Goal: Information Seeking & Learning: Learn about a topic

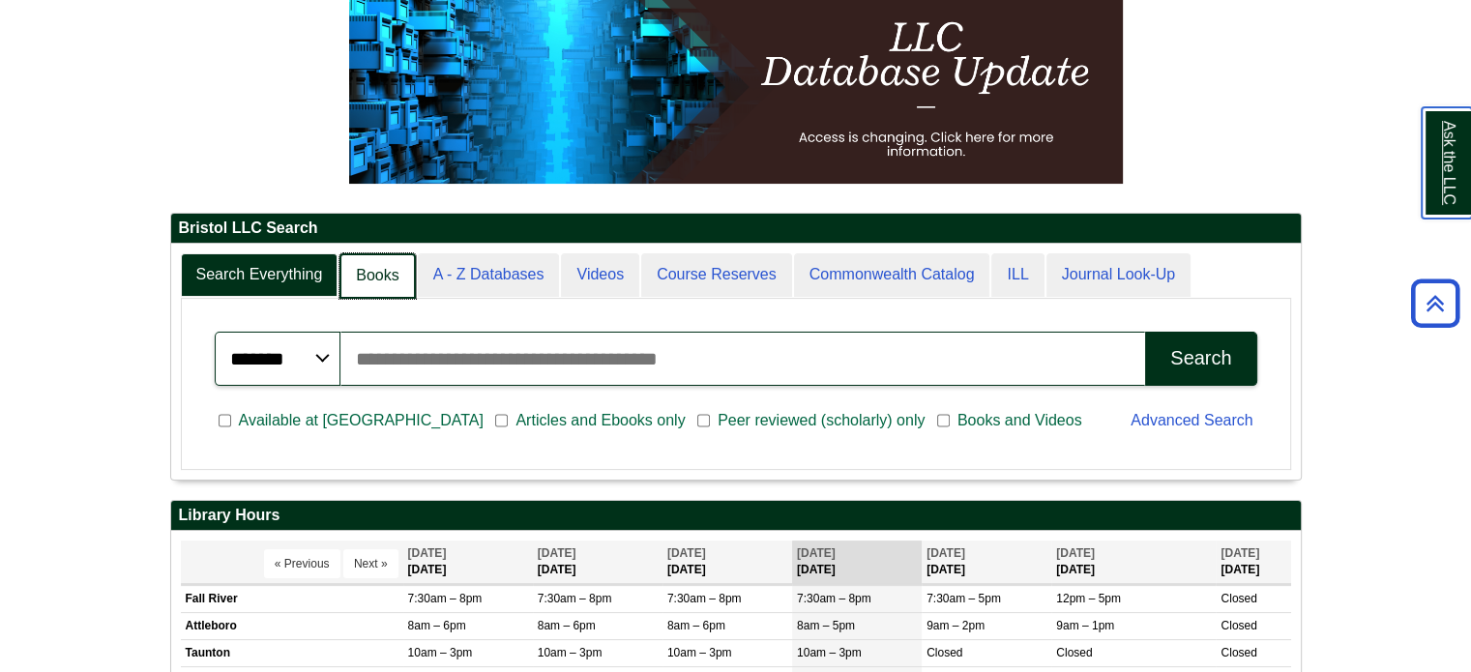
scroll to position [10, 9]
click at [382, 264] on link "Books" at bounding box center [376, 275] width 75 height 45
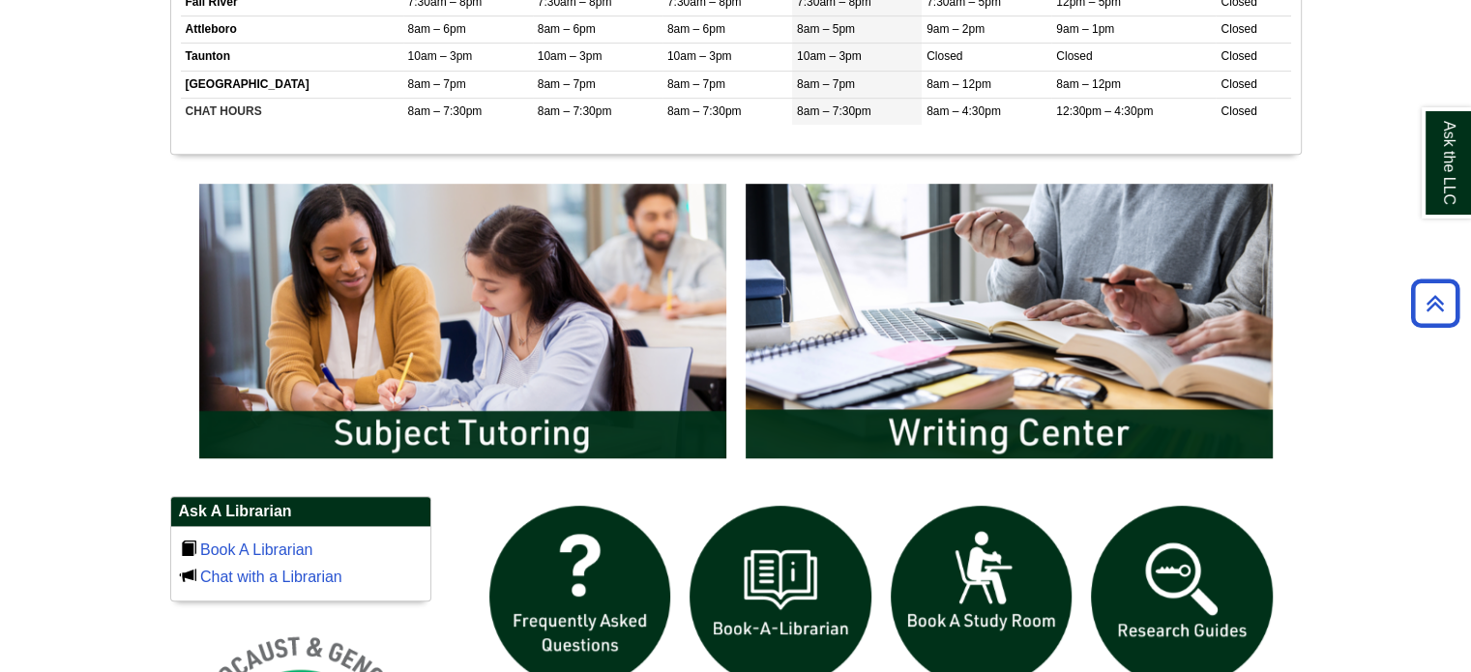
scroll to position [870, 0]
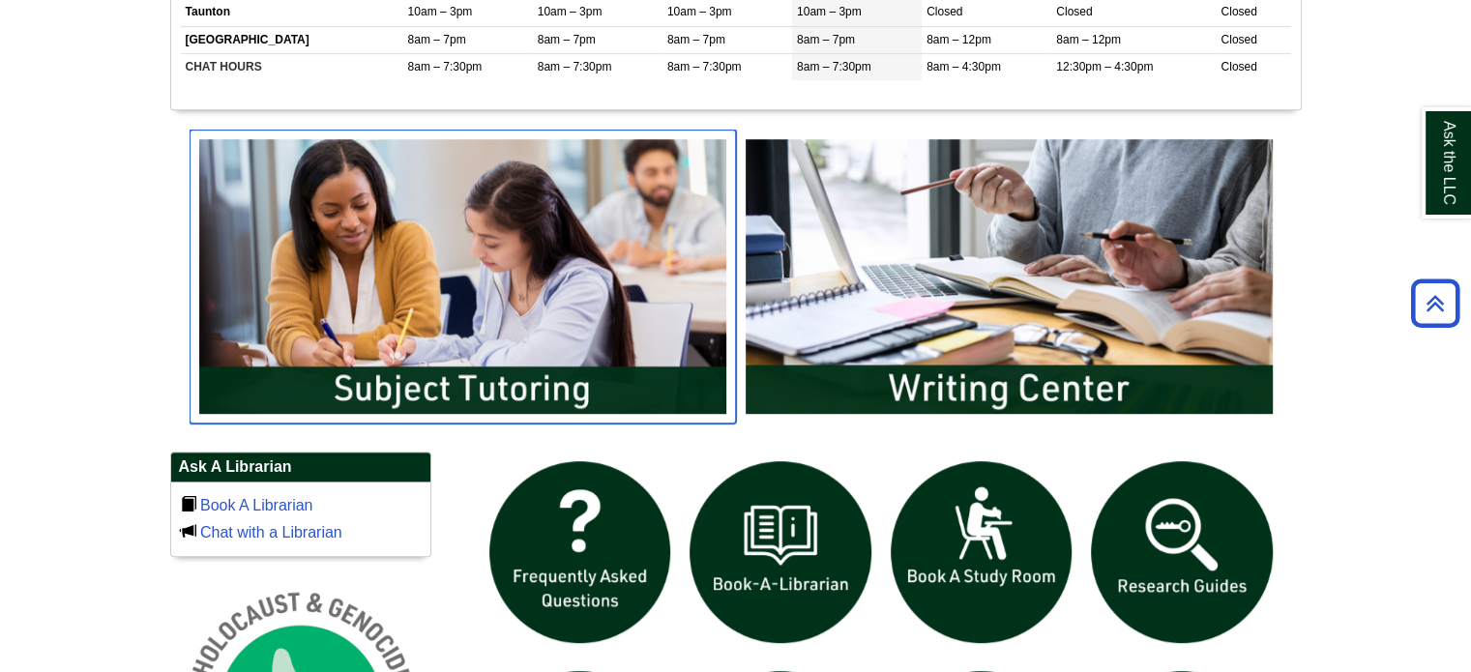
click at [541, 223] on img "slideshow" at bounding box center [462, 277] width 546 height 294
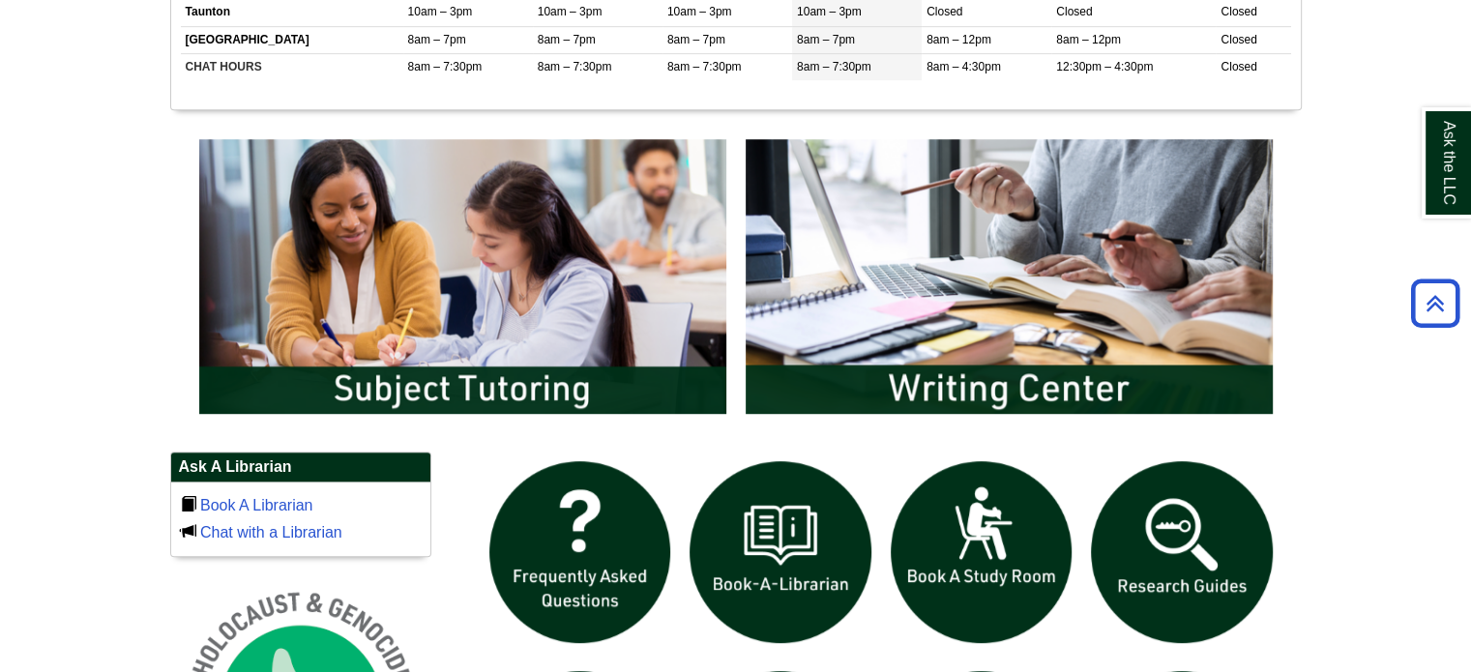
drag, startPoint x: 81, startPoint y: 289, endPoint x: 333, endPoint y: 319, distance: 253.2
click at [81, 289] on body "Skip to Main Content Toggle navigation Home Access Services Access Services Pol…" at bounding box center [735, 316] width 1471 height 2373
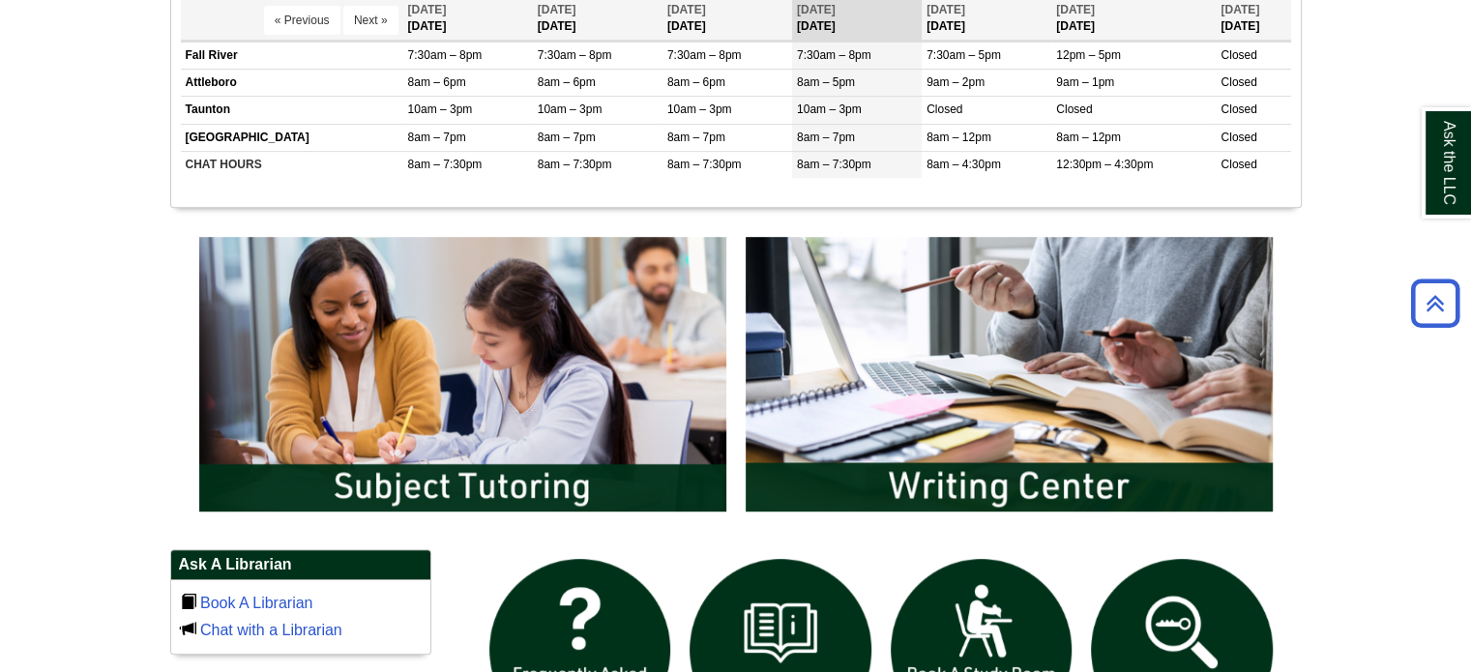
scroll to position [773, 0]
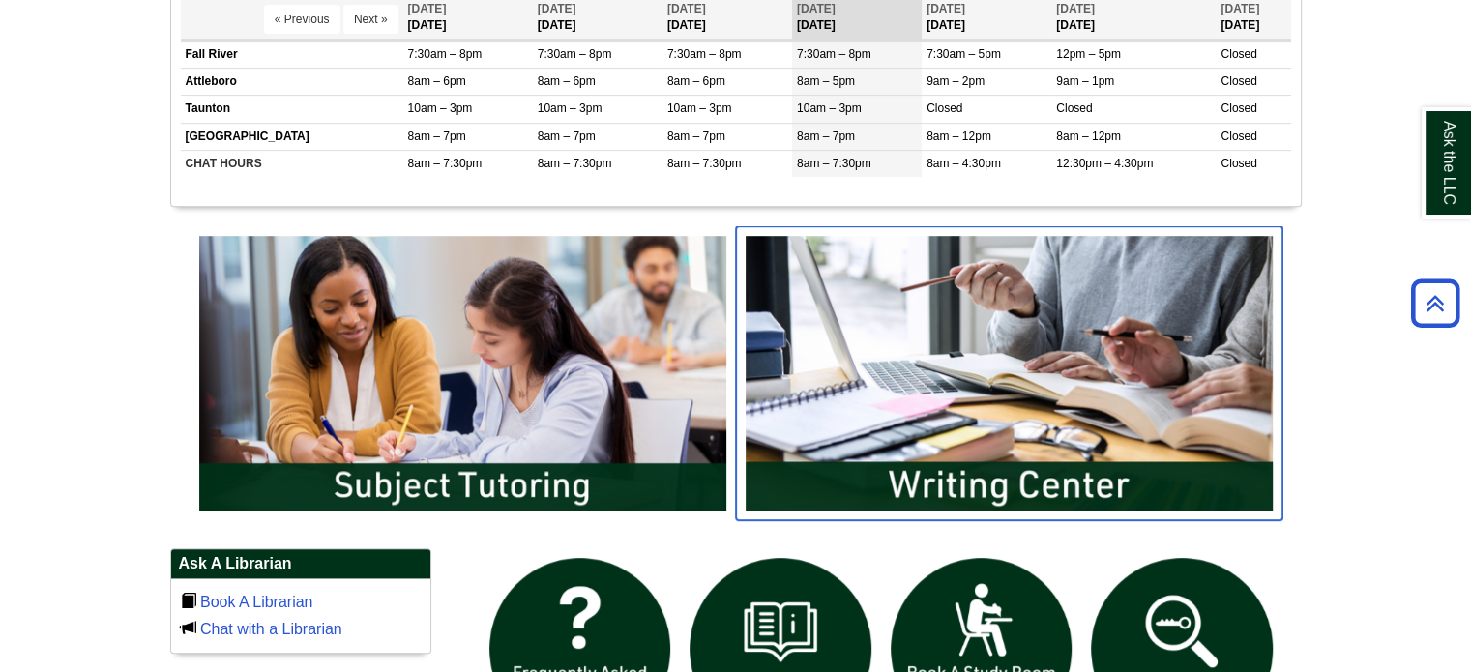
click at [940, 355] on img "slideshow" at bounding box center [1009, 373] width 546 height 294
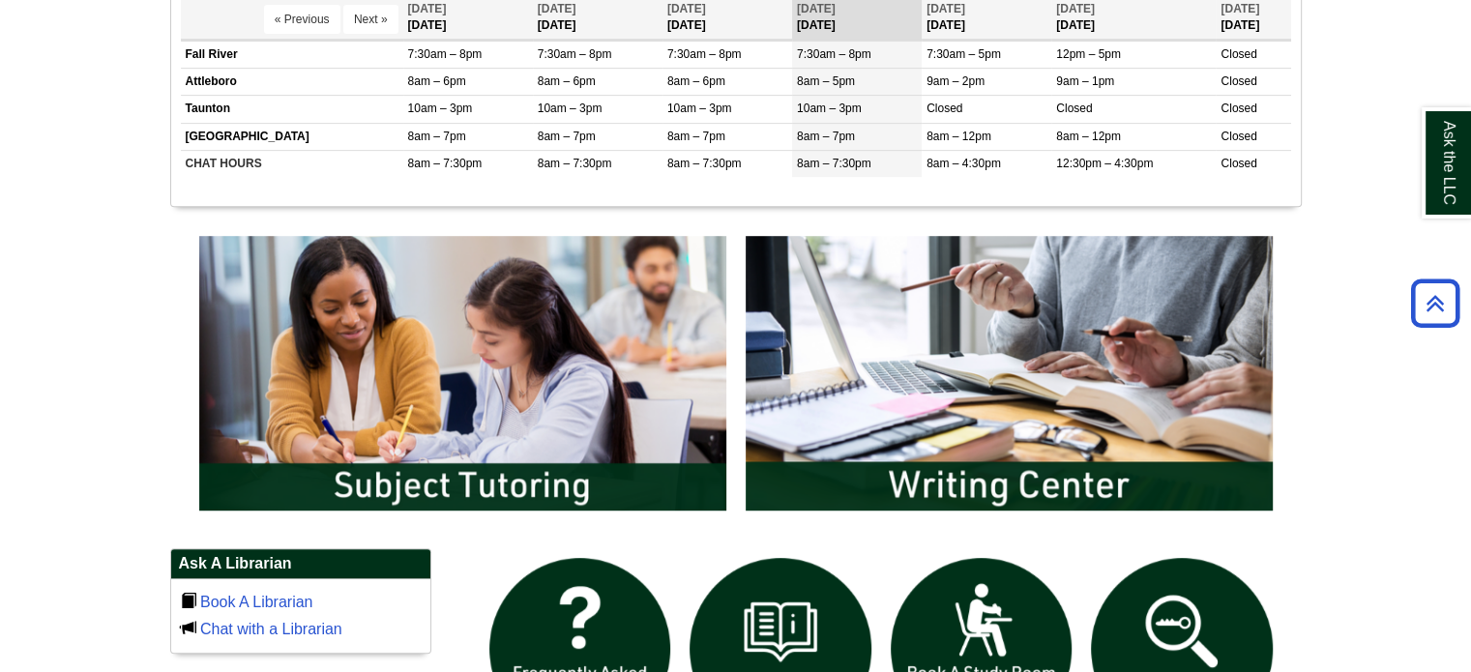
click at [151, 310] on body "Skip to Main Content Toggle navigation Home Access Services Access Services Pol…" at bounding box center [735, 413] width 1471 height 2373
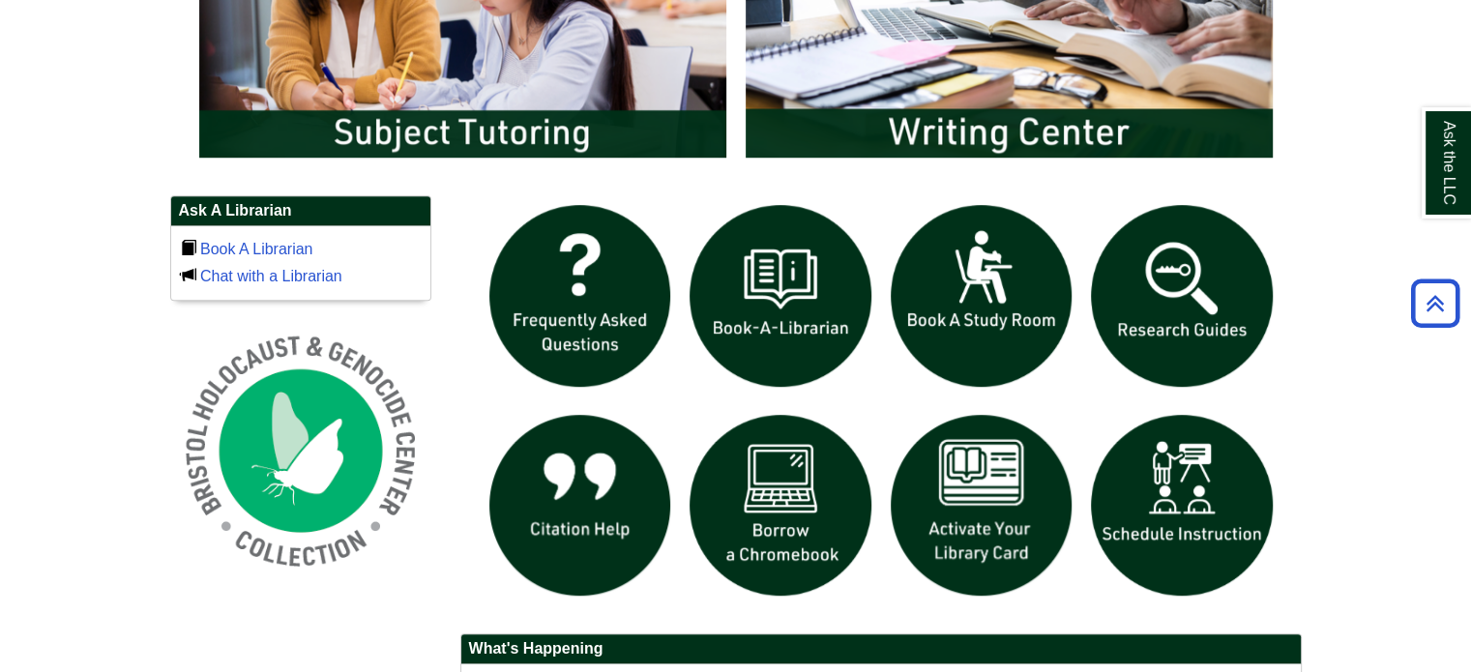
scroll to position [1160, 0]
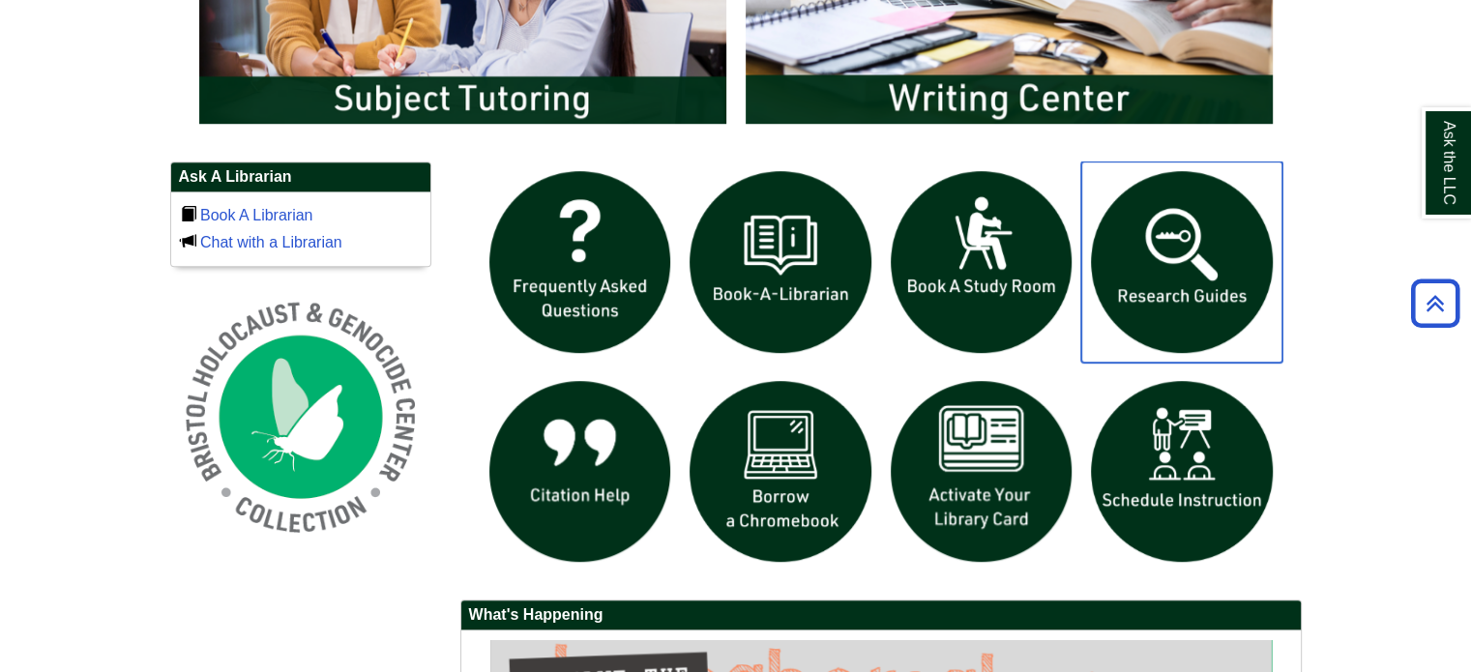
click at [1176, 239] on img "slideshow" at bounding box center [1181, 261] width 201 height 201
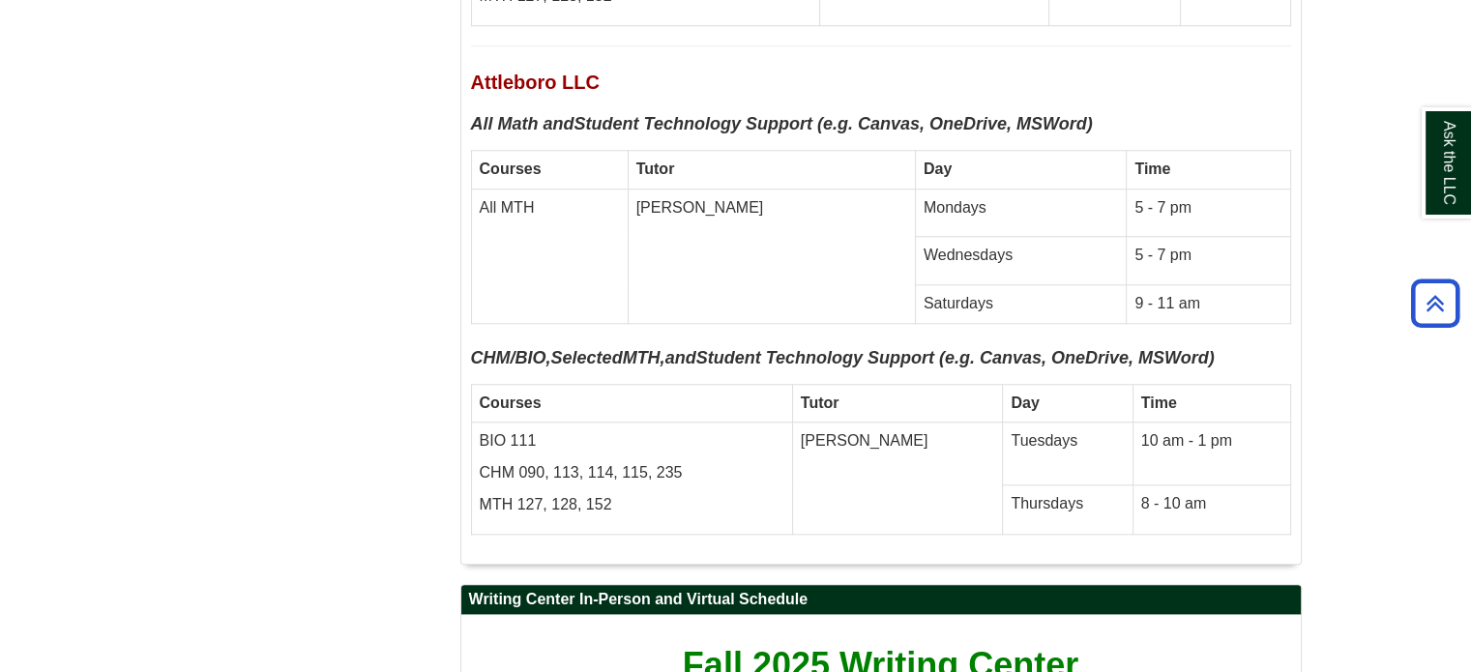
scroll to position [668, 0]
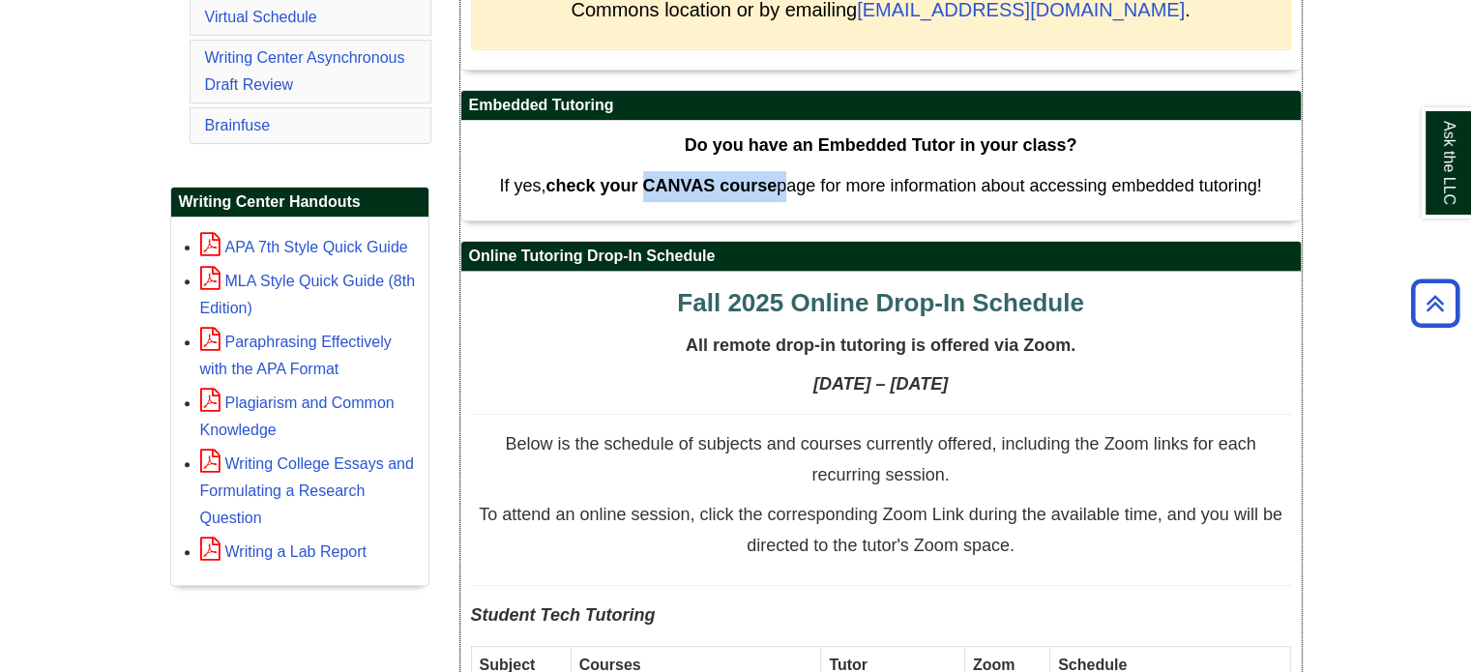
drag, startPoint x: 642, startPoint y: 181, endPoint x: 785, endPoint y: 162, distance: 144.3
click at [785, 162] on div "Do you have an Embedded Tutor in your class? If yes, check your CANVAS course p…" at bounding box center [881, 171] width 820 height 80
click at [785, 171] on p "If yes, check your CANVAS course page for more information about accessing embe…" at bounding box center [881, 186] width 820 height 31
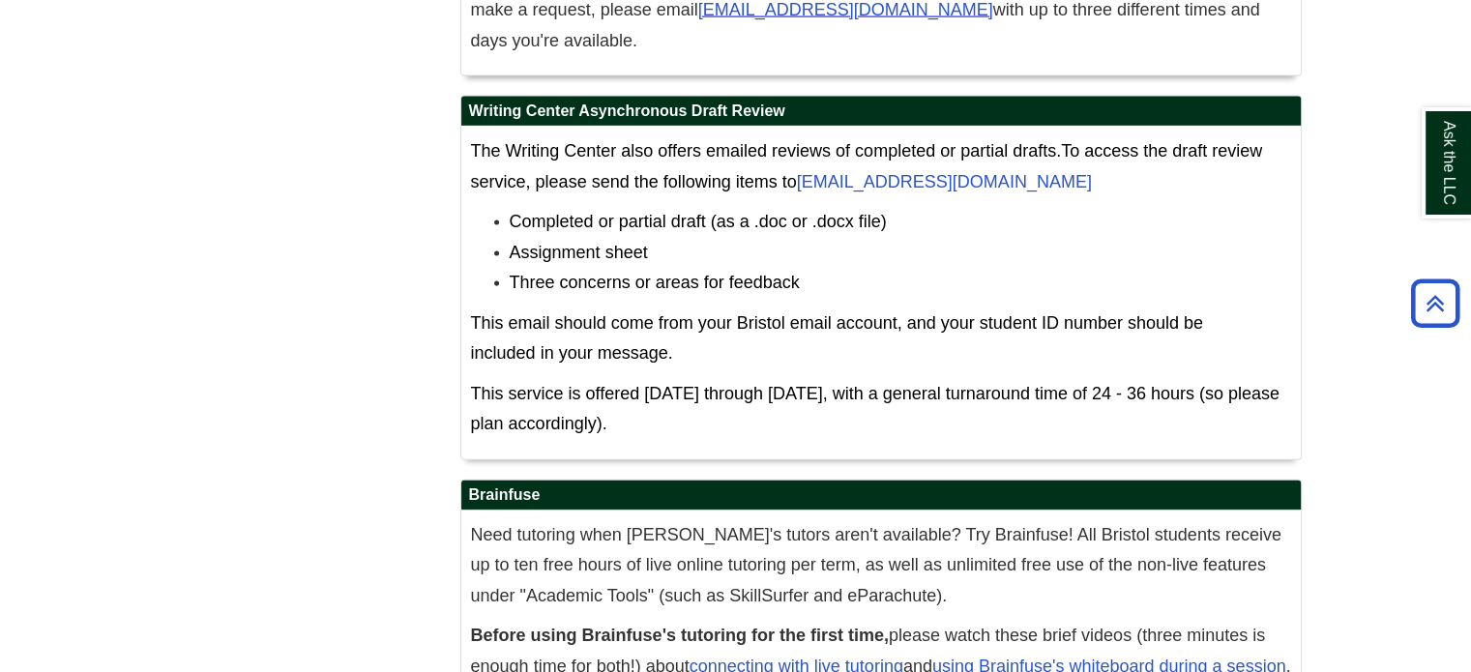
scroll to position [11695, 0]
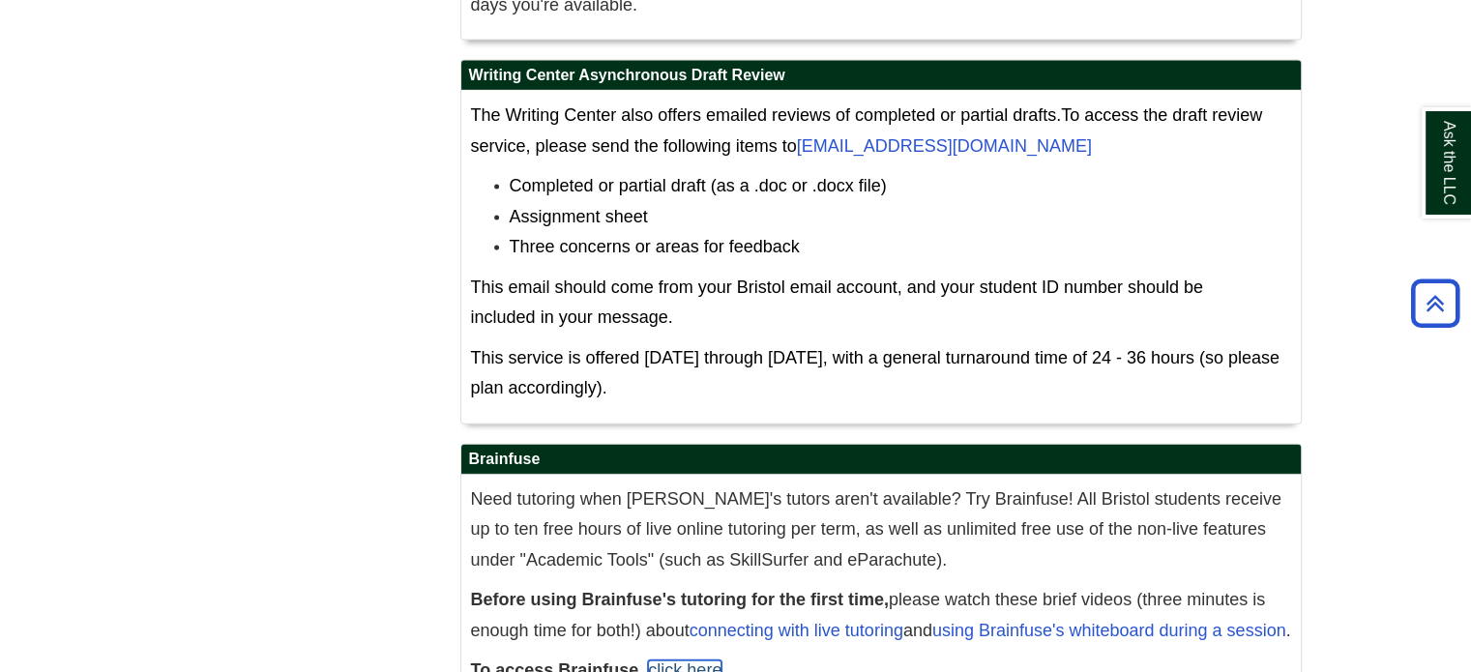
click at [692, 660] on link "click here" at bounding box center [684, 669] width 73 height 19
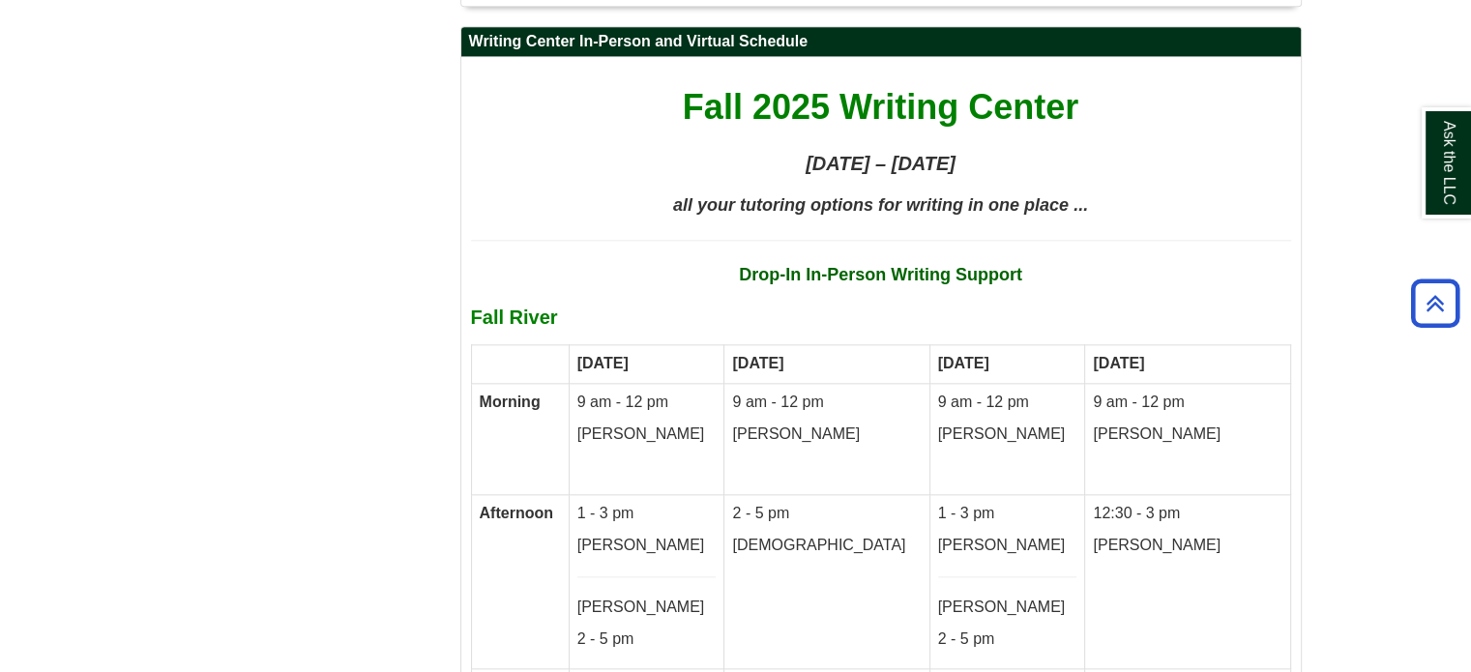
scroll to position [9374, 0]
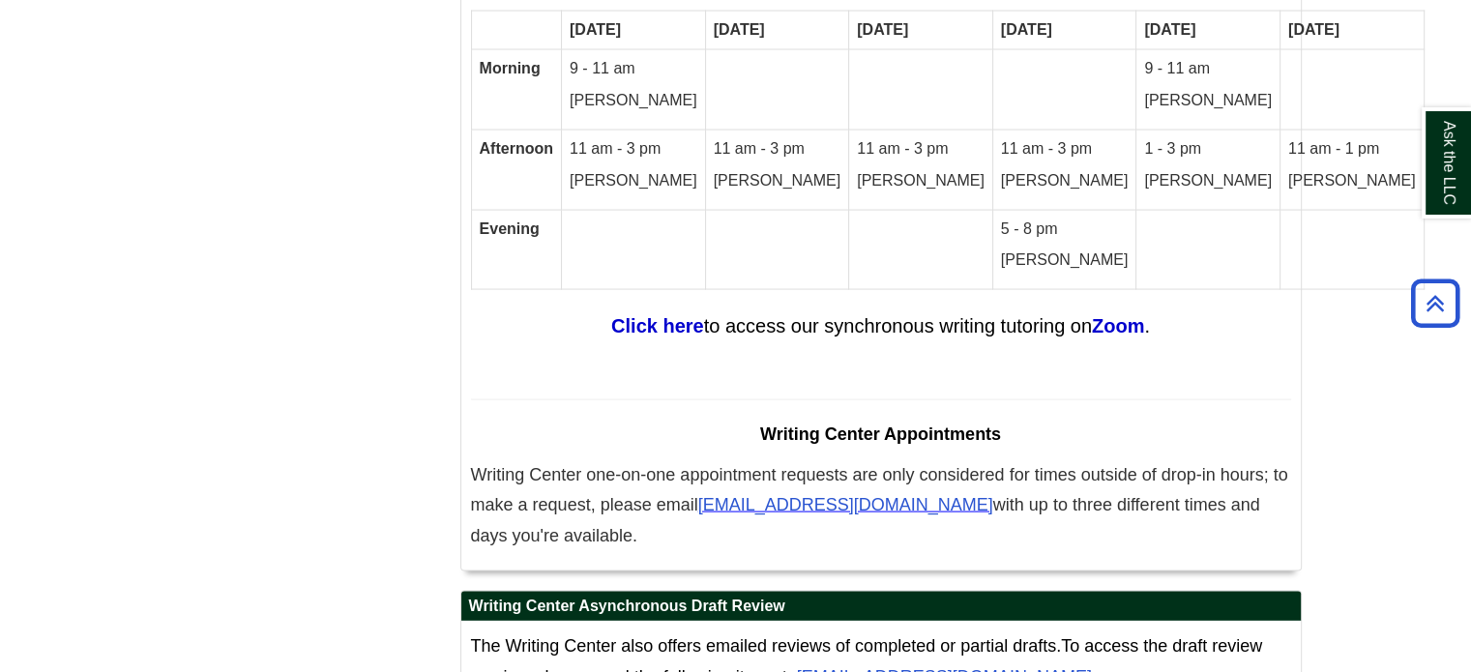
scroll to position [11186, 0]
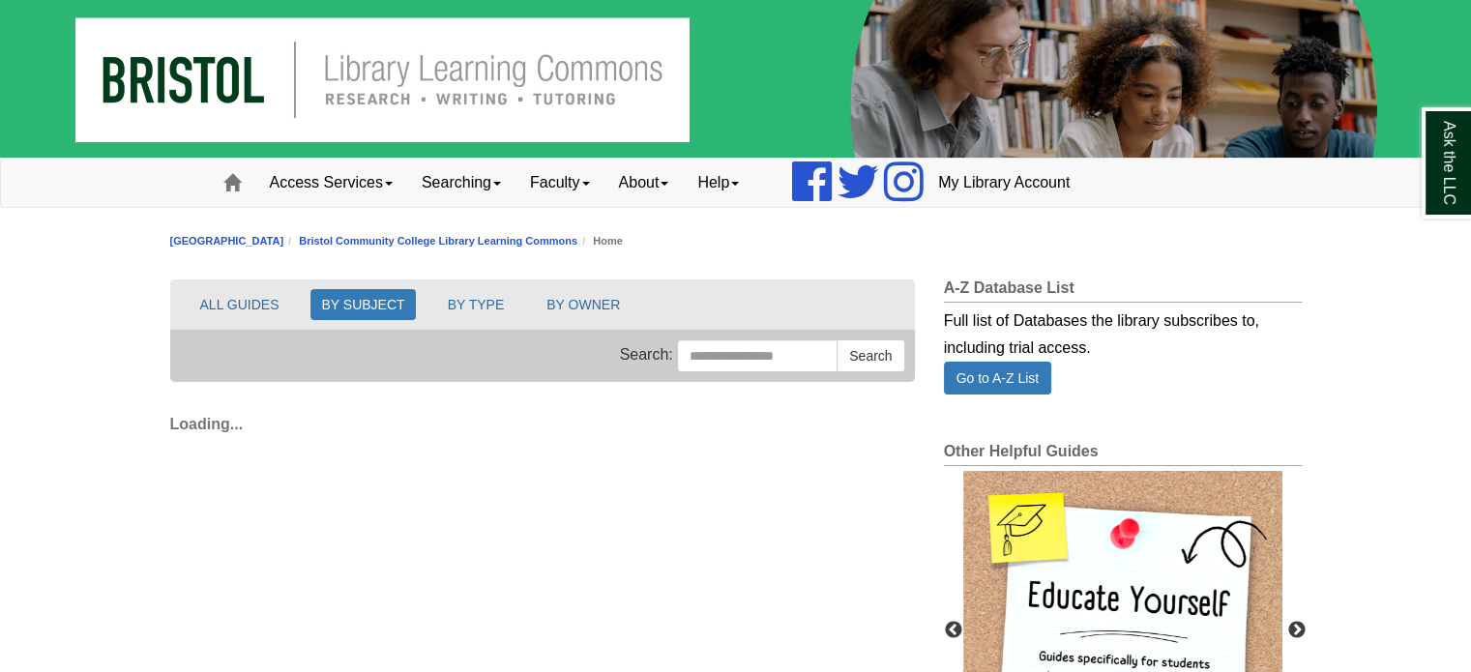
drag, startPoint x: 0, startPoint y: 0, endPoint x: 1162, endPoint y: 204, distance: 1179.9
click at [1162, 204] on div "Access Services Access Services Policies Chromebooks Specialty Database Instruc…" at bounding box center [736, 183] width 1102 height 48
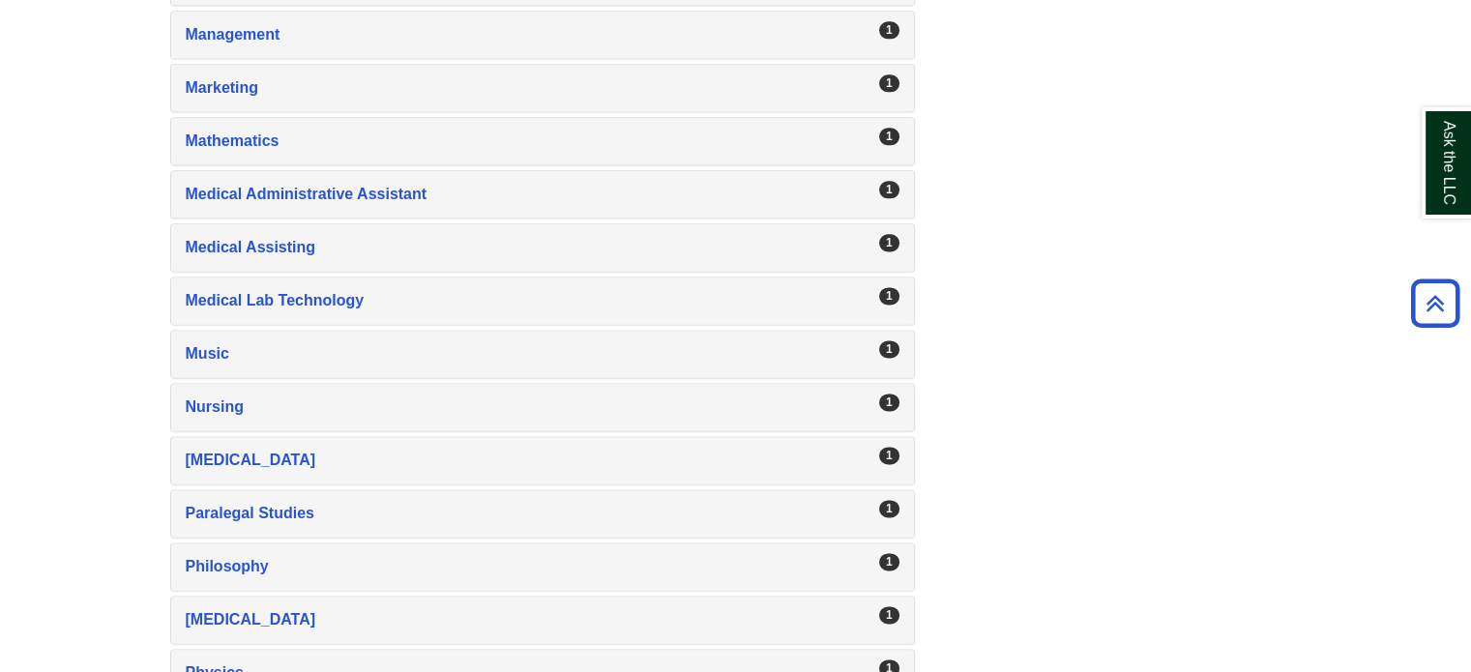
scroll to position [2707, 0]
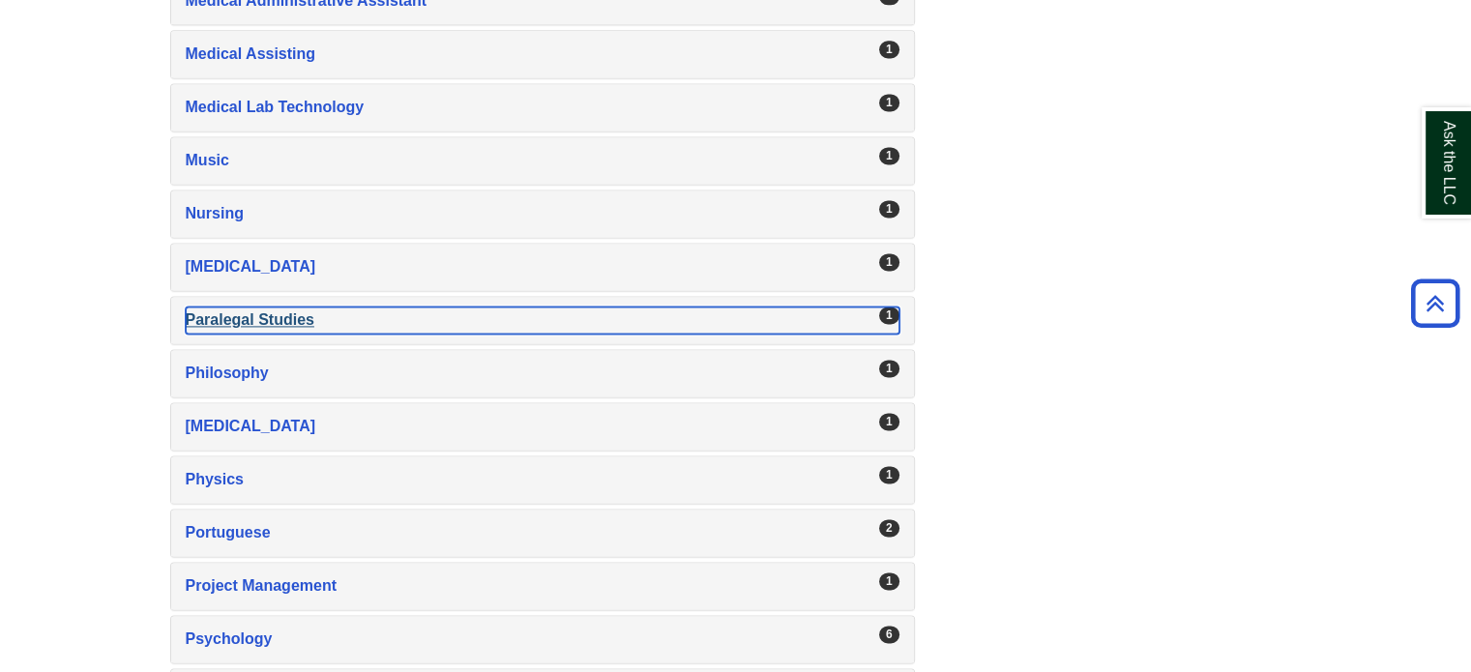
click at [294, 306] on div "Paralegal Studies , 1 guides" at bounding box center [543, 319] width 714 height 27
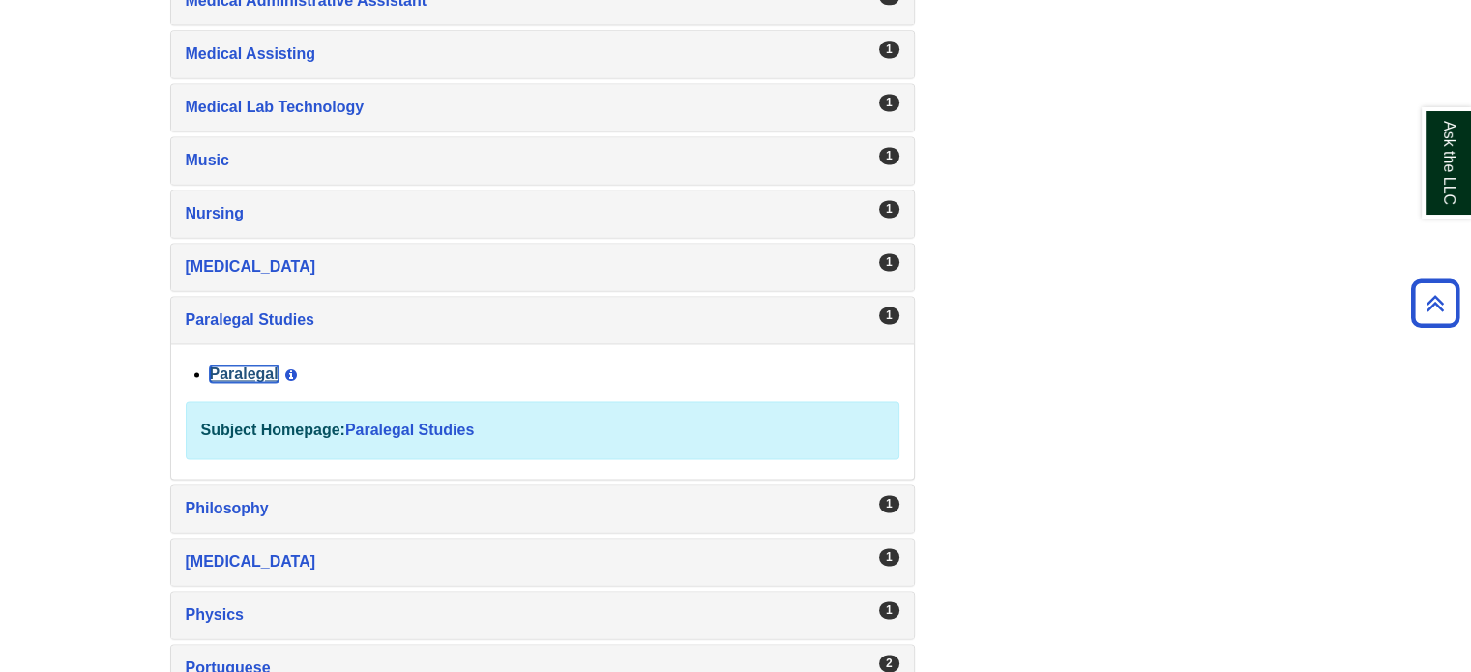
click at [252, 365] on link "Paralegal" at bounding box center [244, 373] width 69 height 16
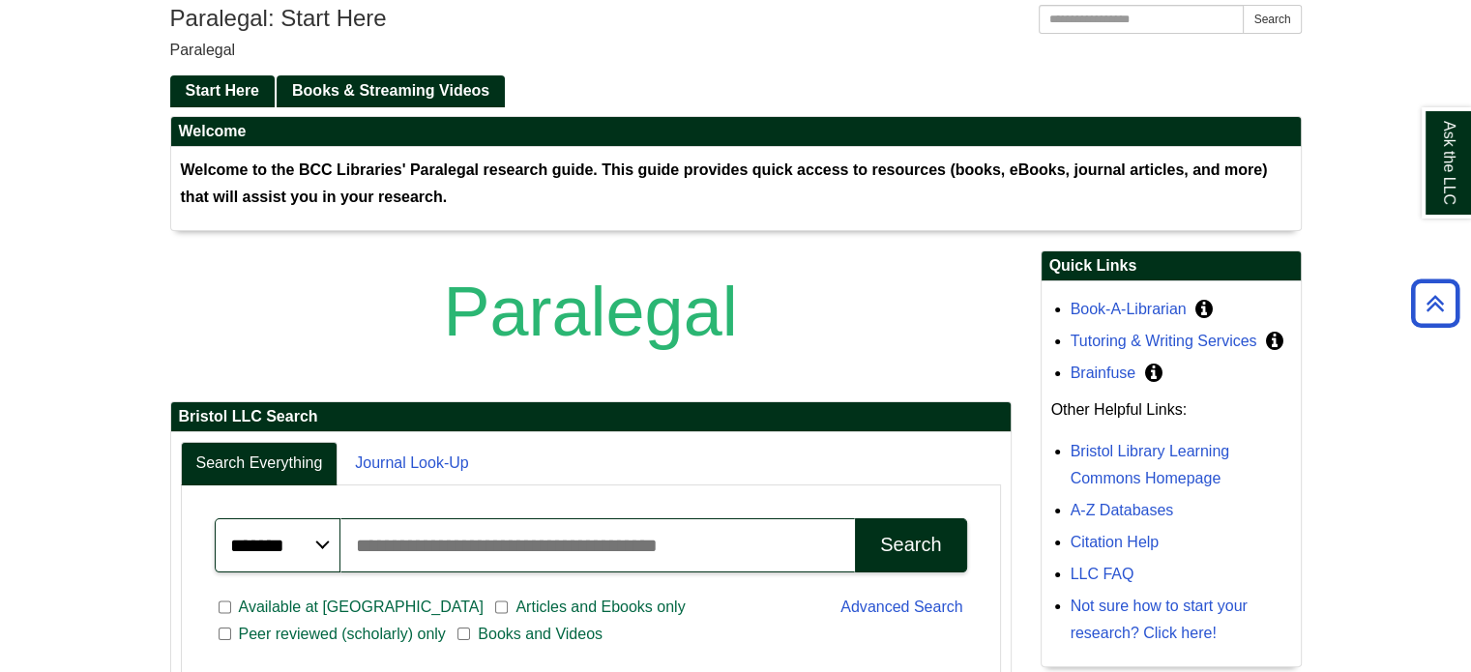
scroll to position [253, 0]
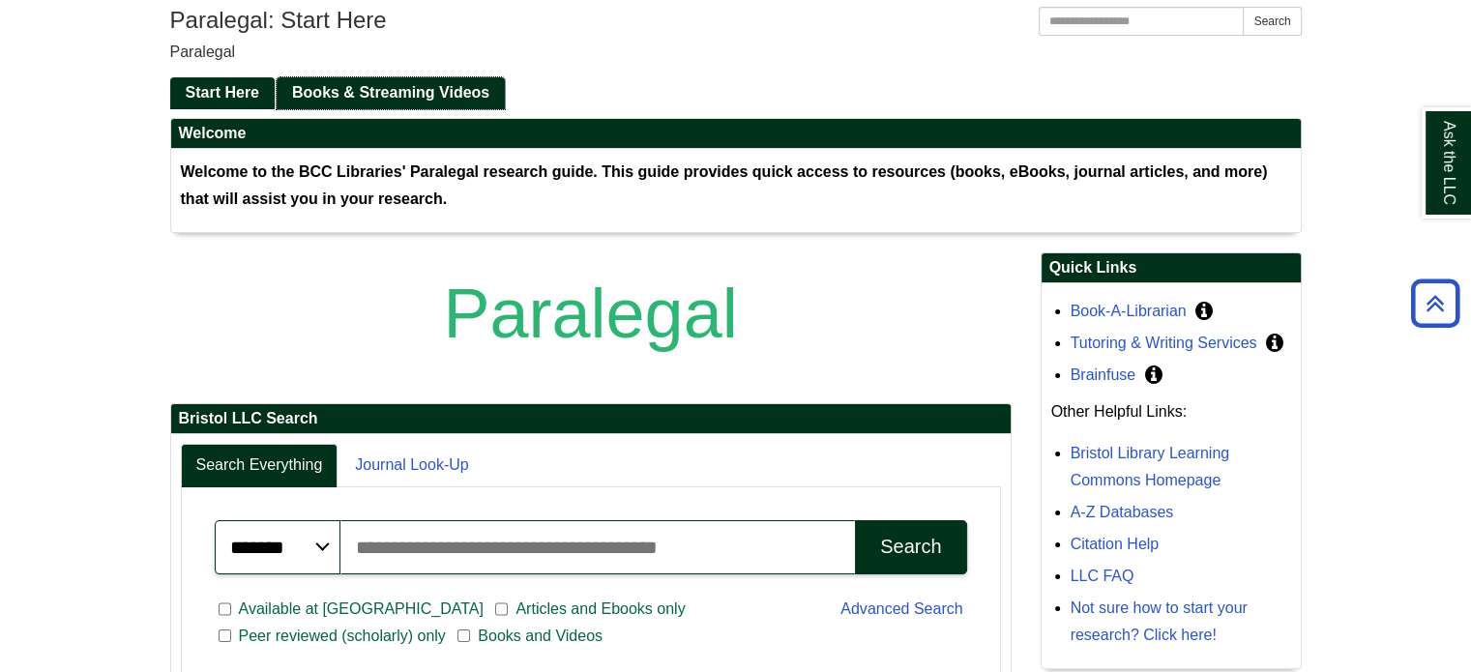
click at [448, 87] on span "Books & Streaming Videos" at bounding box center [390, 92] width 197 height 16
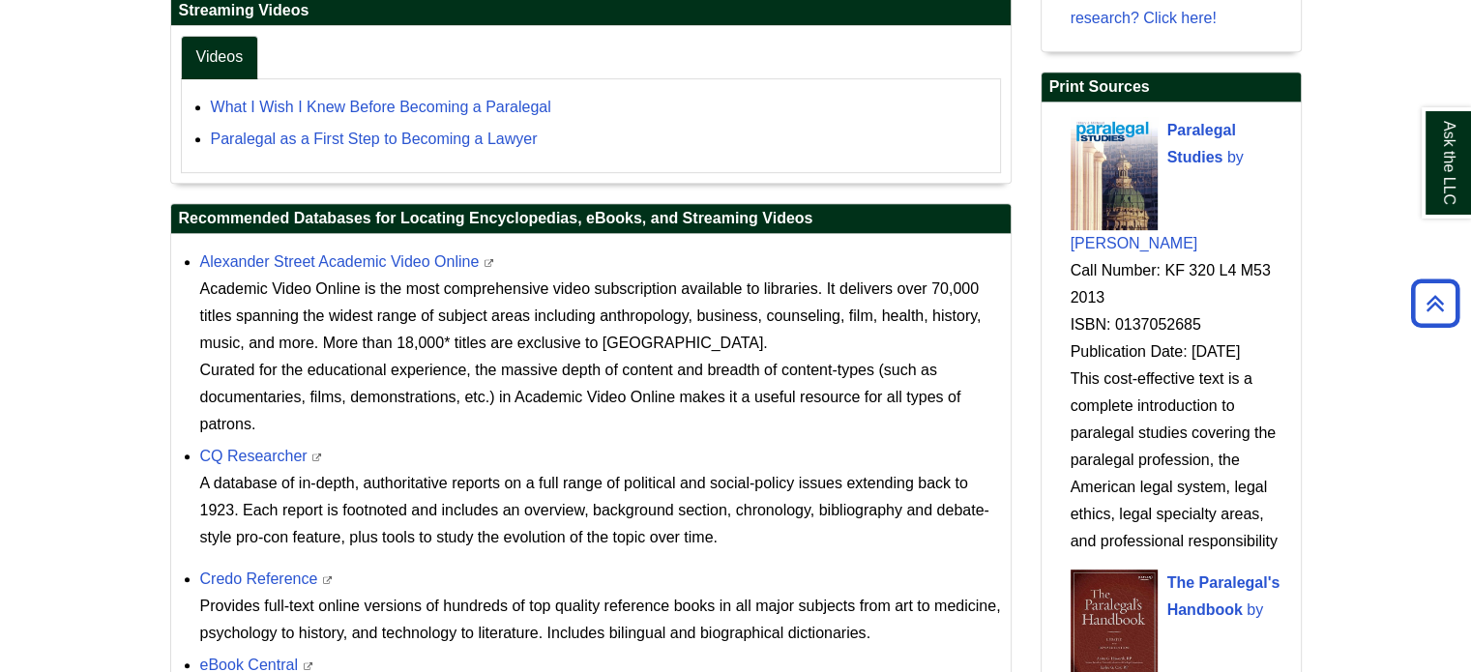
scroll to position [10, 9]
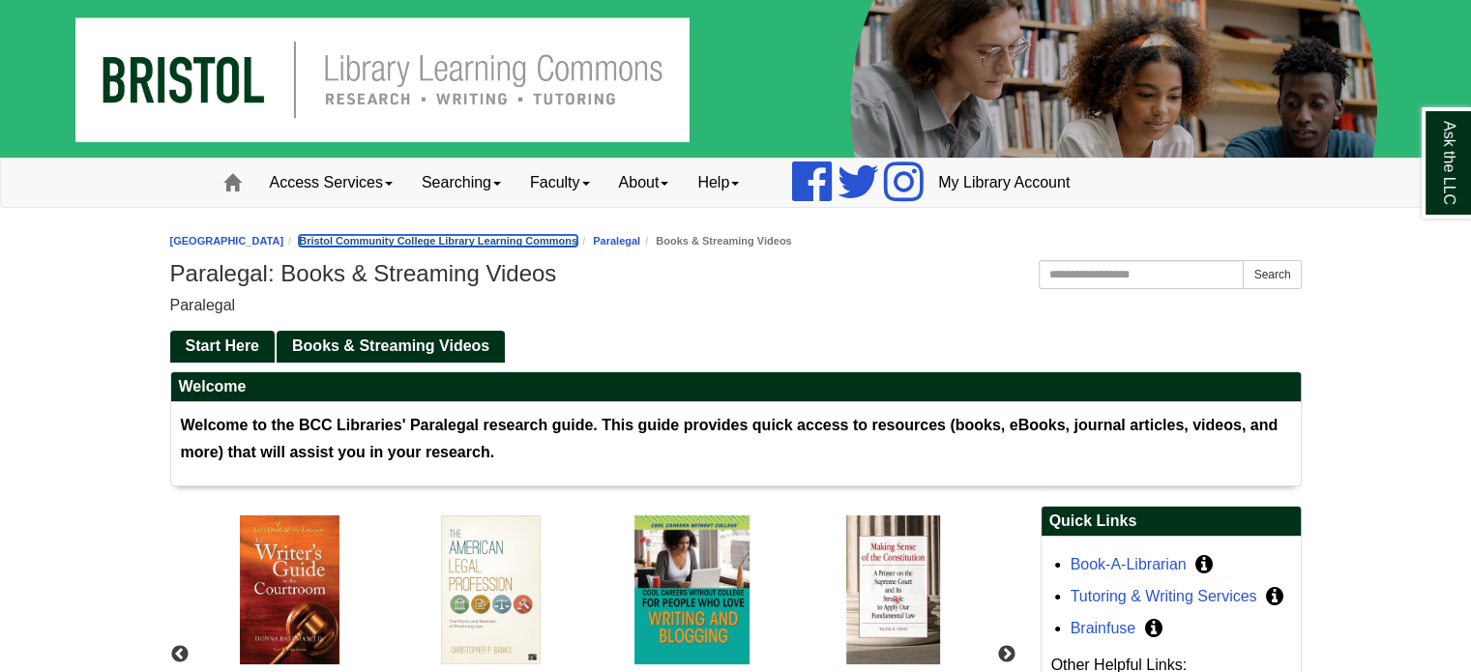
click at [504, 239] on link "Bristol Community College Library Learning Commons" at bounding box center [438, 241] width 278 height 12
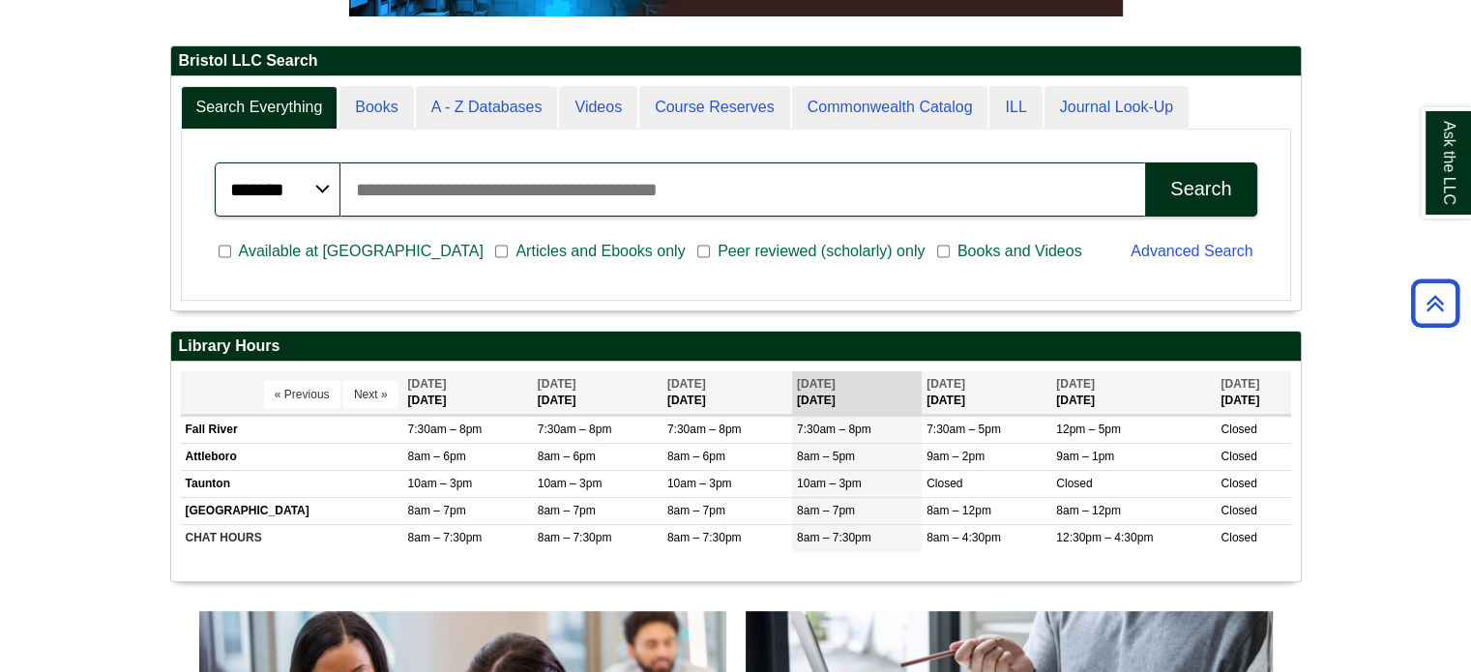
scroll to position [290, 0]
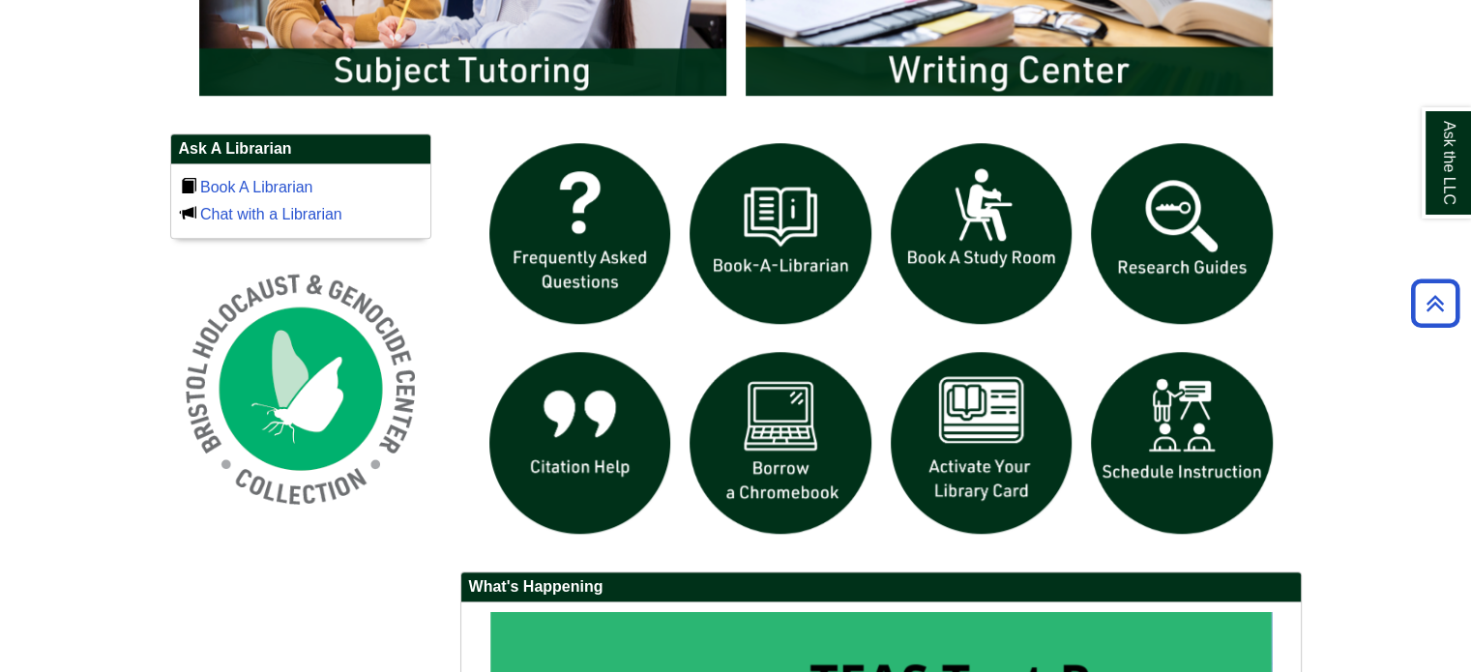
scroll to position [1257, 0]
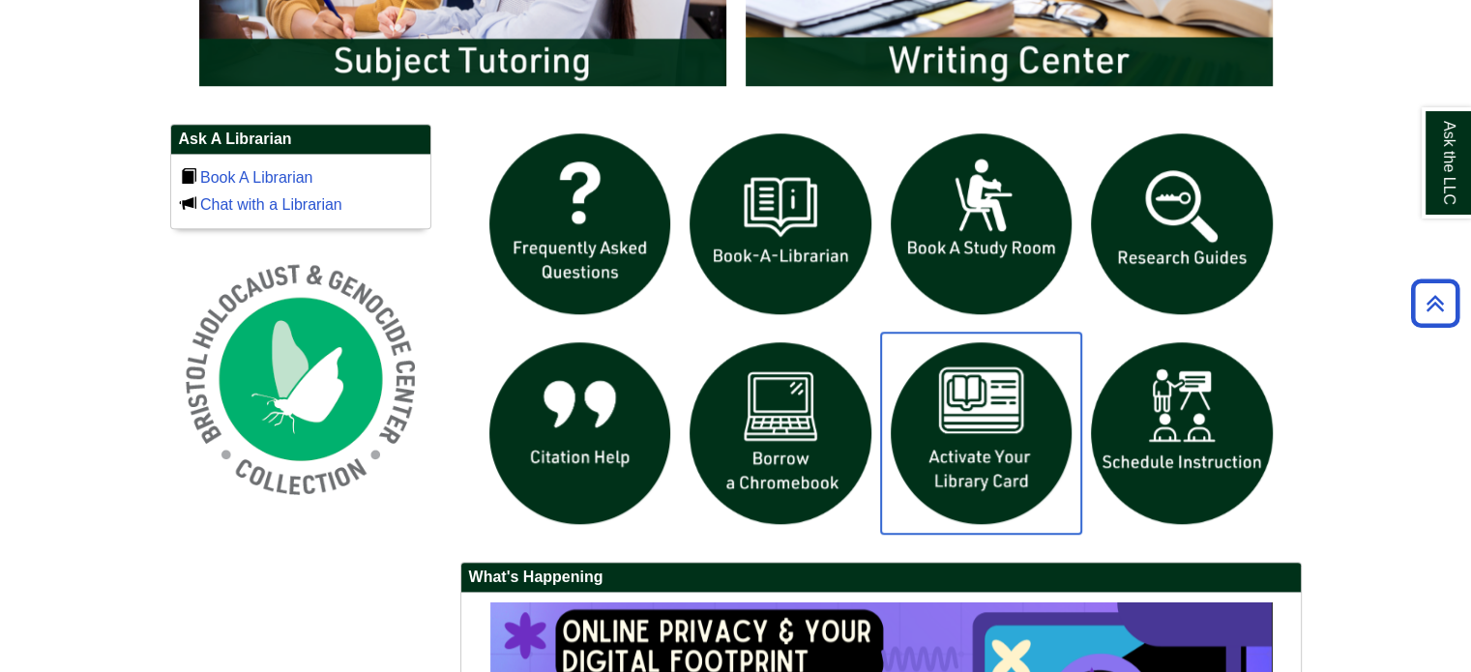
click at [951, 429] on img "slideshow" at bounding box center [981, 433] width 201 height 201
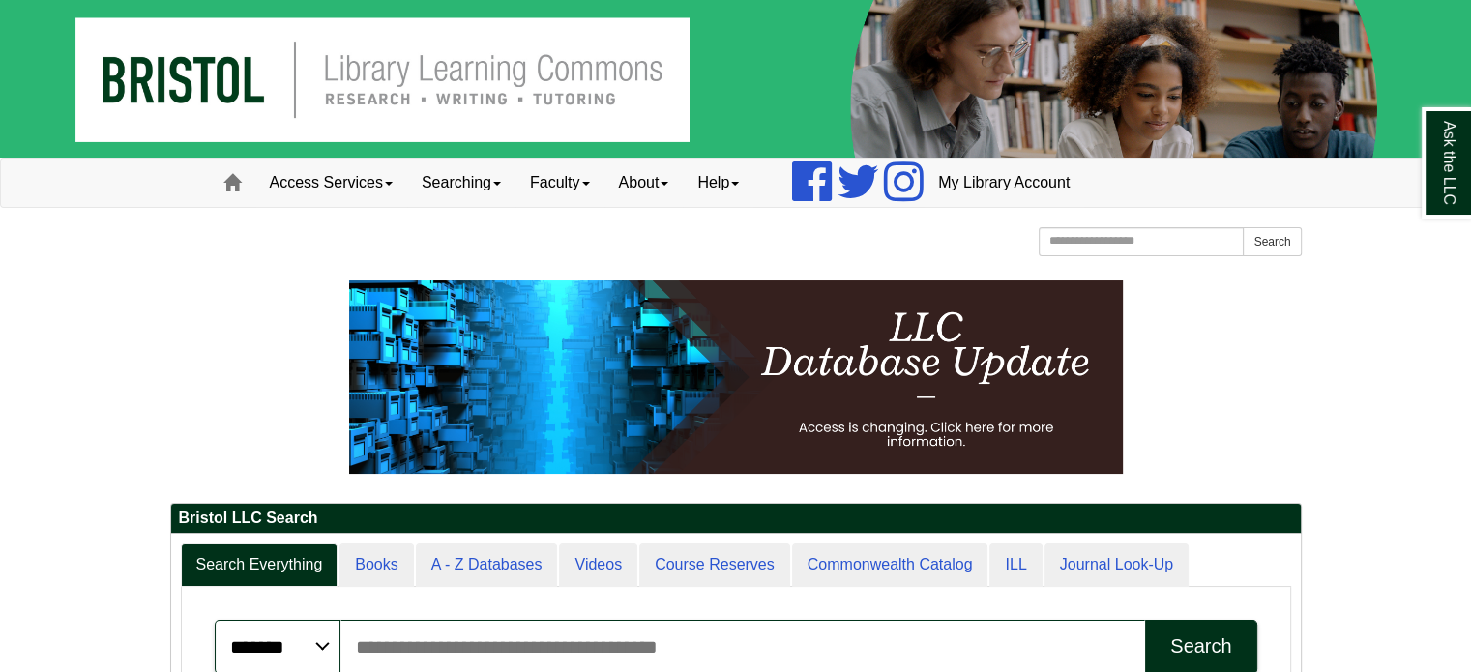
scroll to position [232, 1129]
click at [225, 281] on p at bounding box center [735, 376] width 1131 height 193
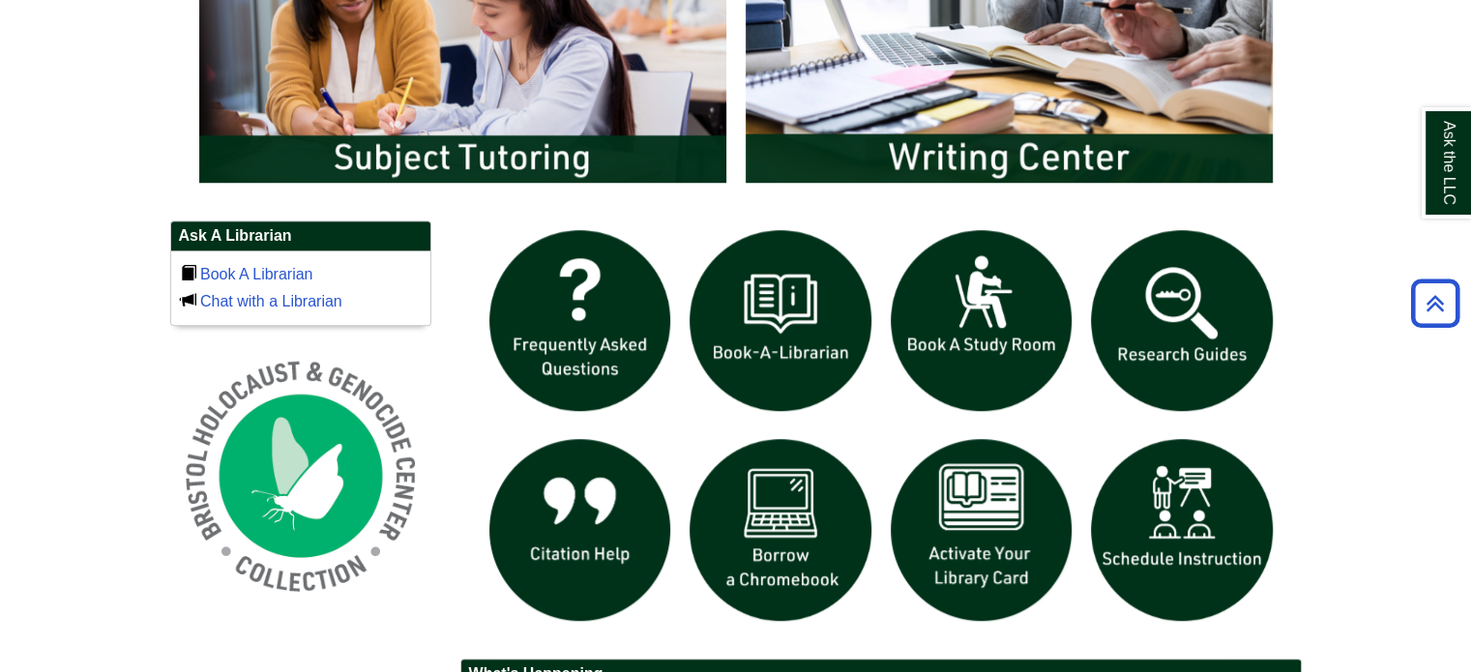
scroll to position [1354, 0]
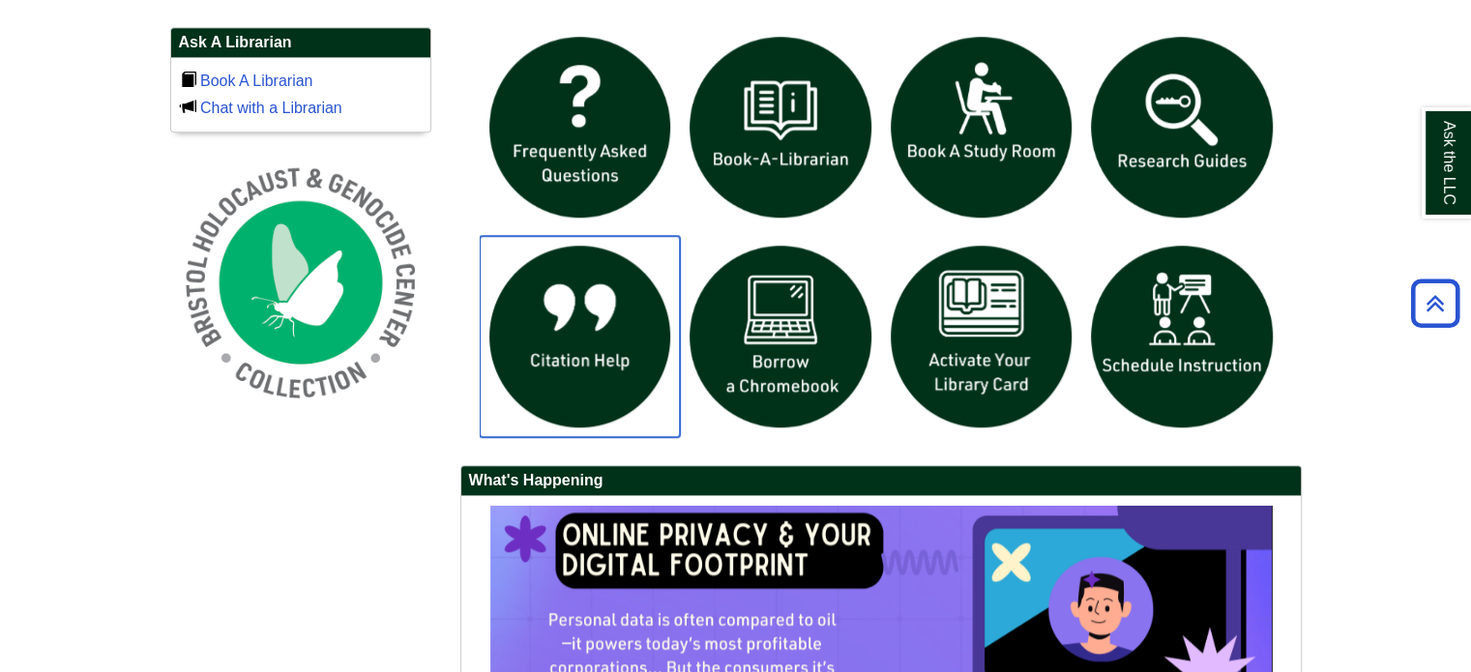
click at [535, 316] on img "slideshow" at bounding box center [580, 336] width 201 height 201
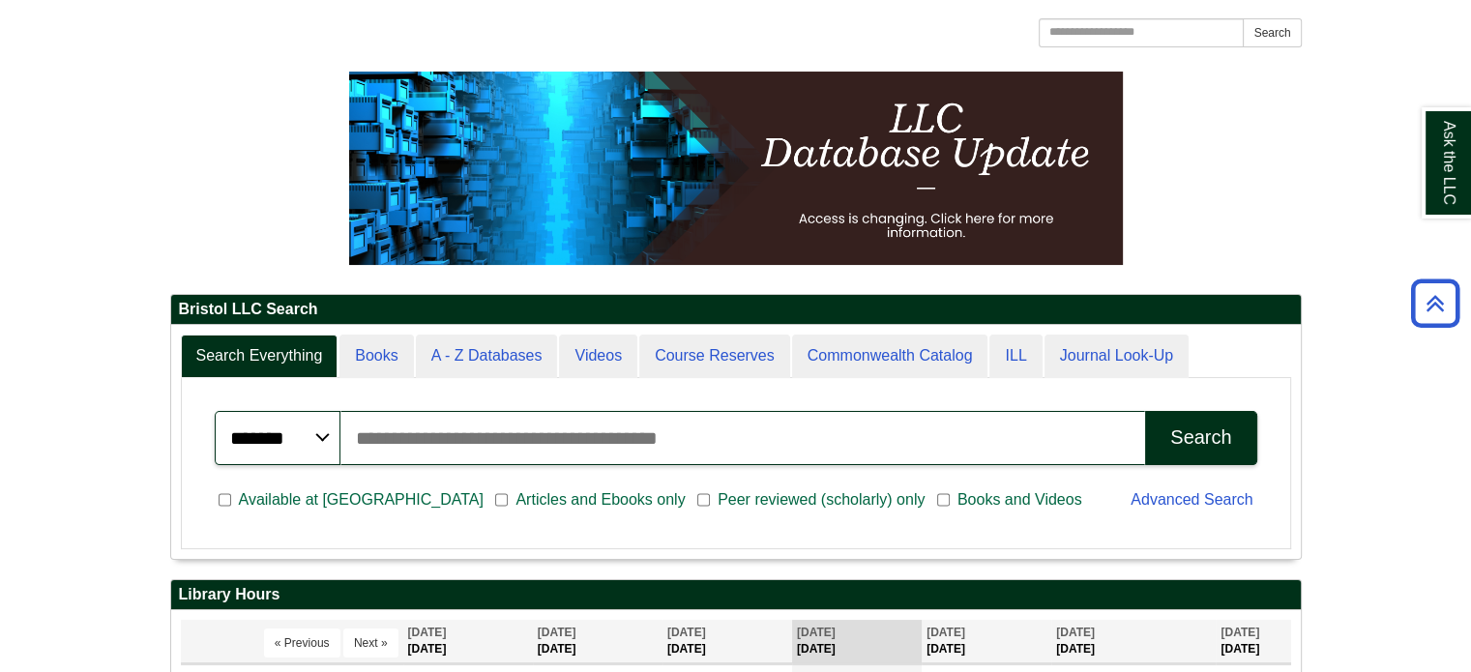
scroll to position [193, 0]
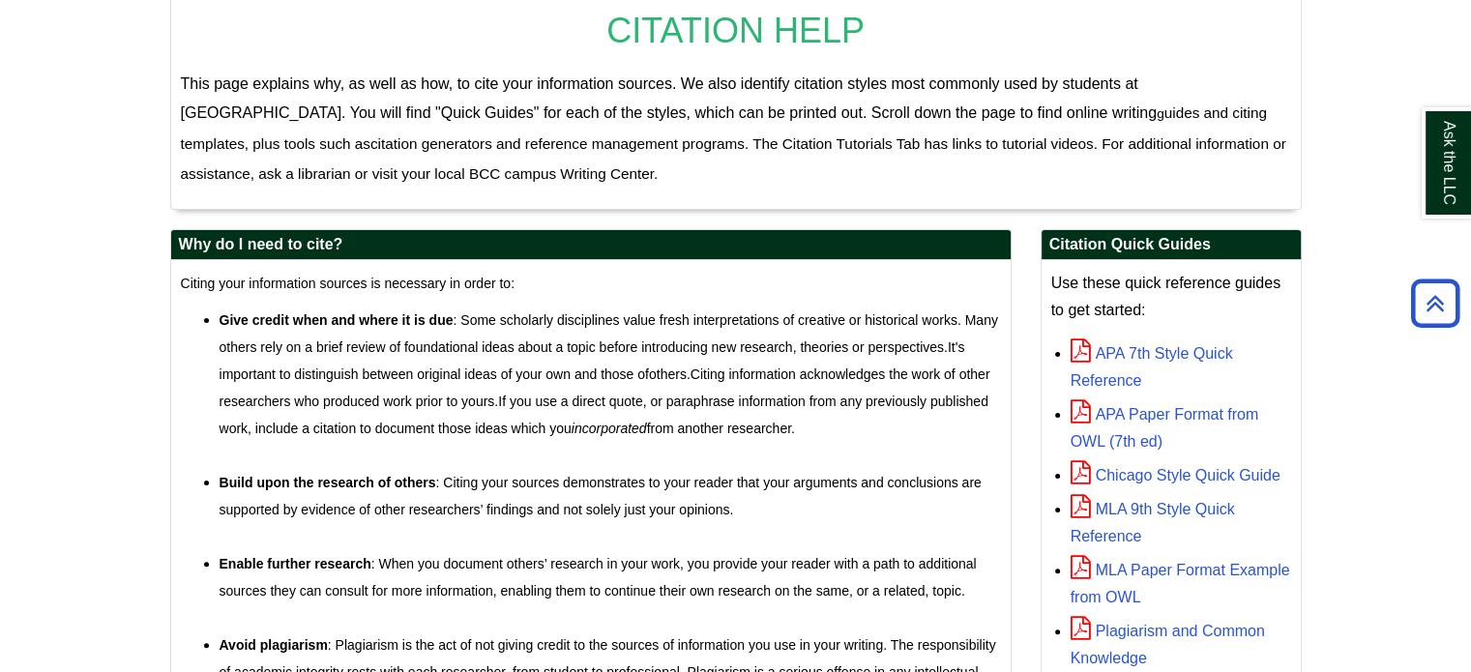
scroll to position [483, 0]
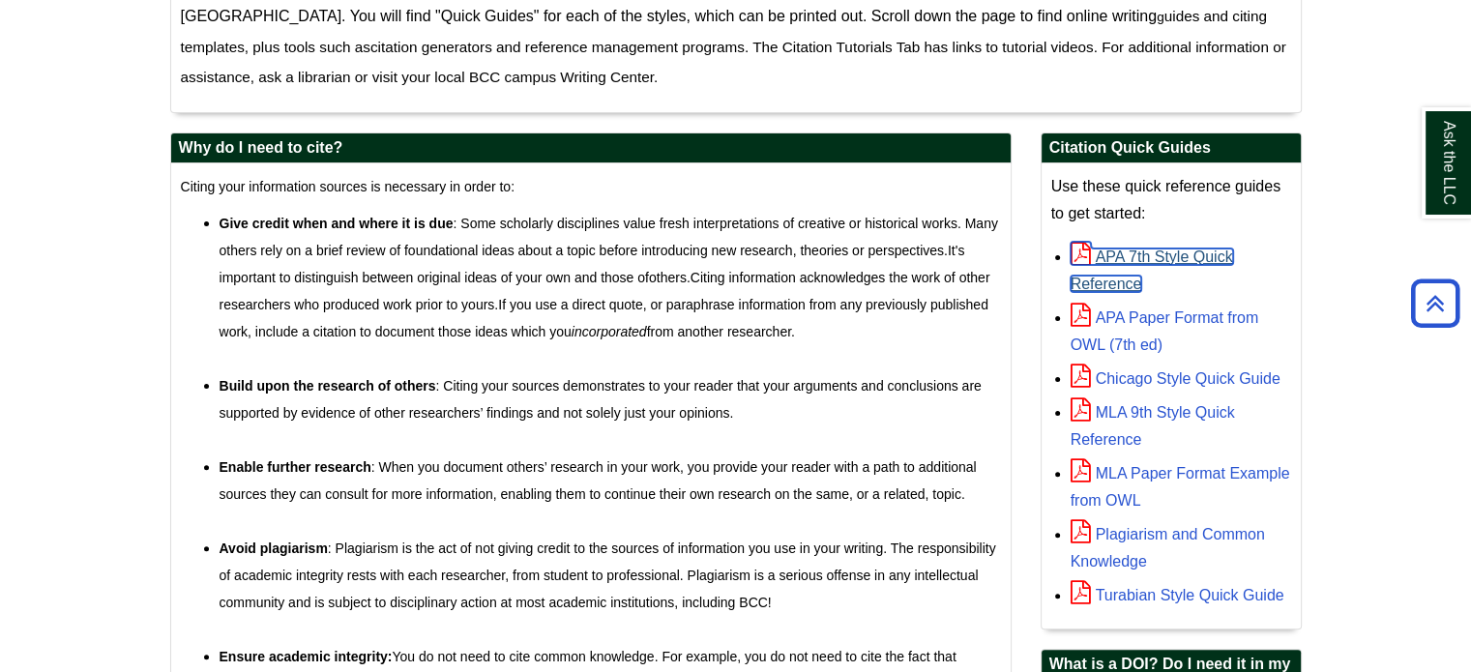
click at [1169, 250] on link "APA 7th Style Quick Reference" at bounding box center [1151, 270] width 162 height 44
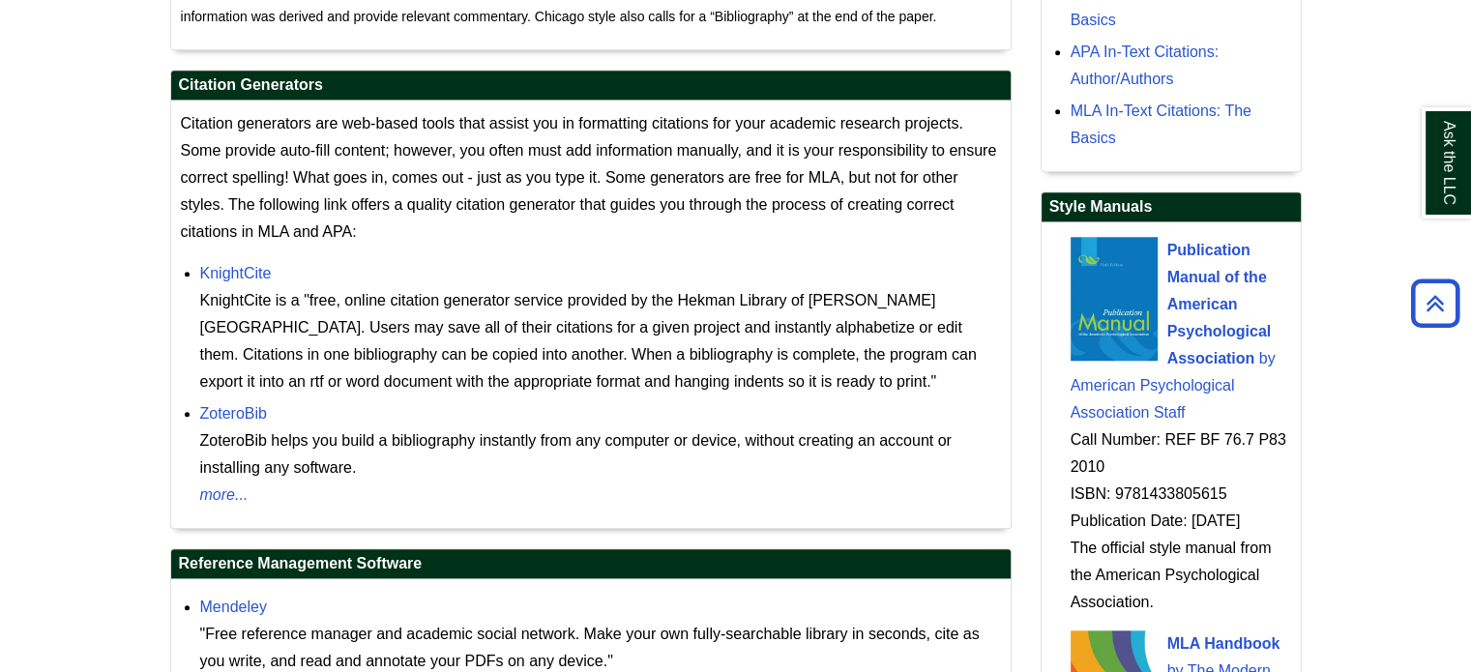
scroll to position [1740, 0]
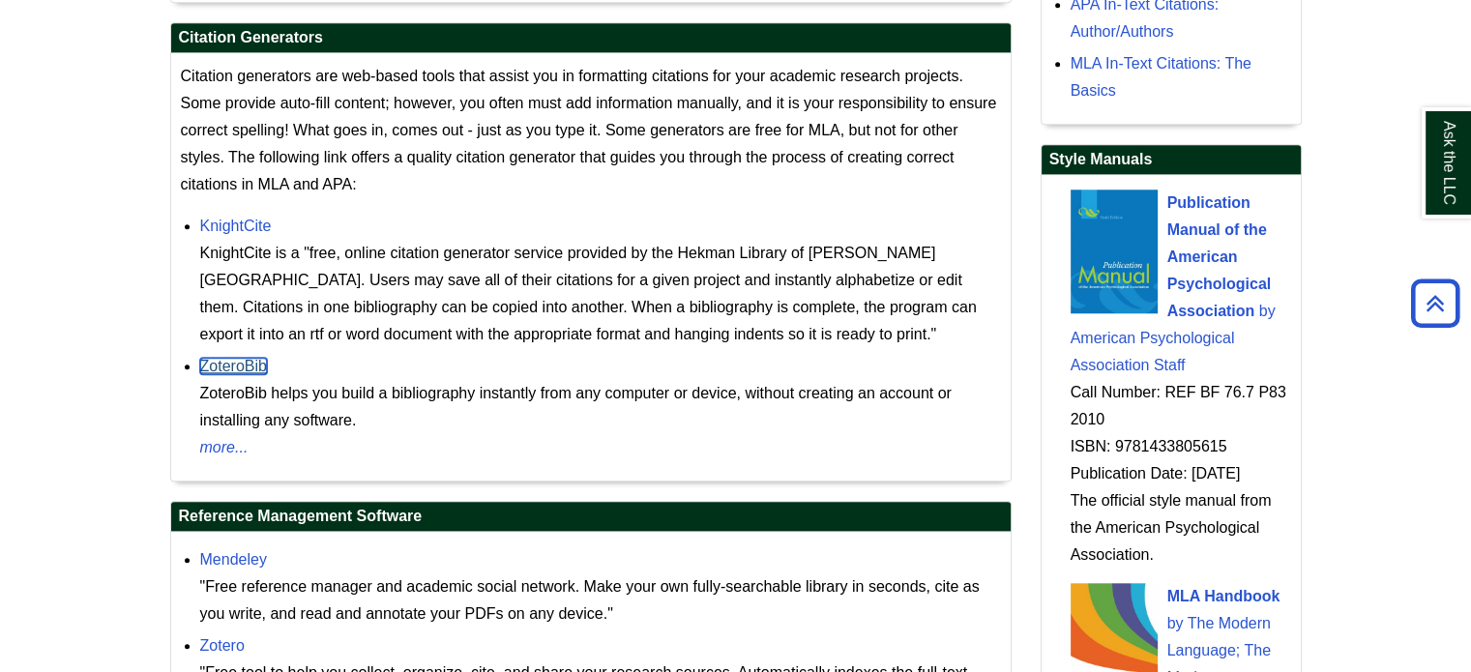
click at [236, 359] on link "ZoteroBib" at bounding box center [233, 366] width 67 height 16
click at [247, 228] on link "KnightCite" at bounding box center [236, 226] width 72 height 16
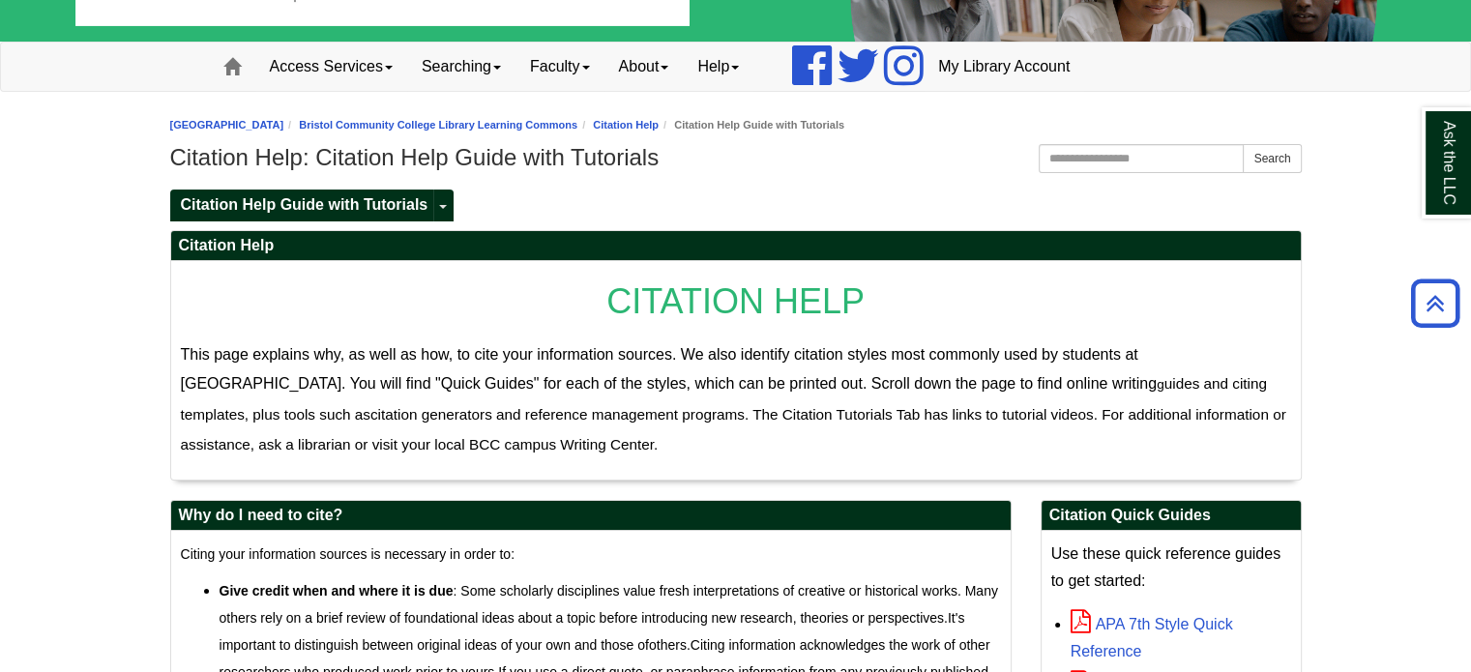
scroll to position [0, 0]
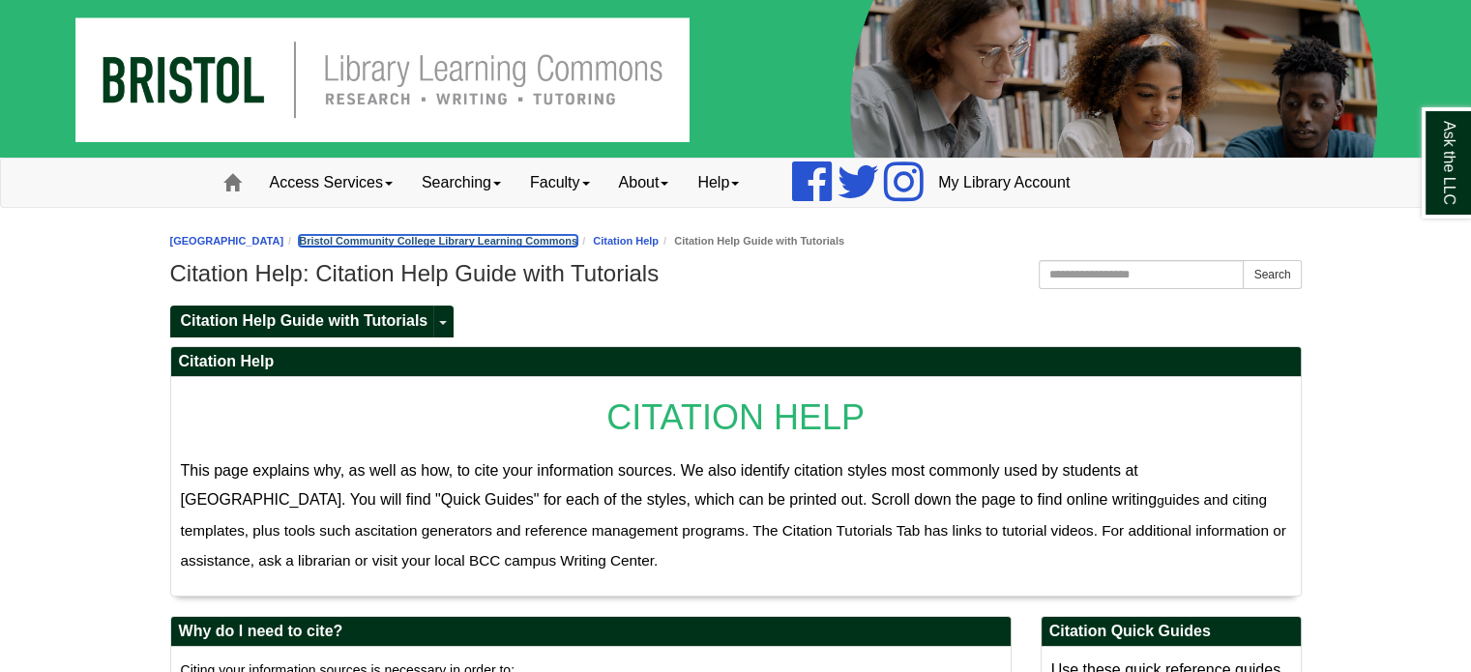
click at [577, 244] on link "Bristol Community College Library Learning Commons" at bounding box center [438, 241] width 278 height 12
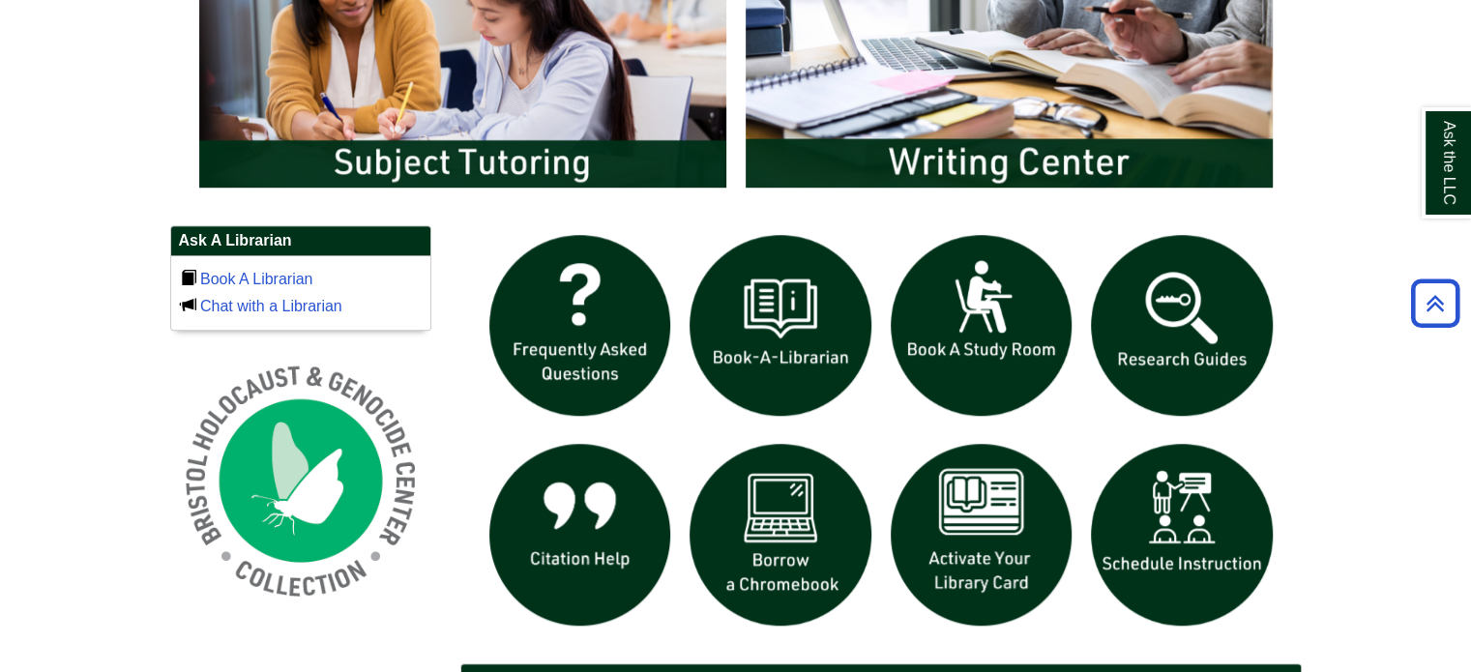
scroll to position [1257, 0]
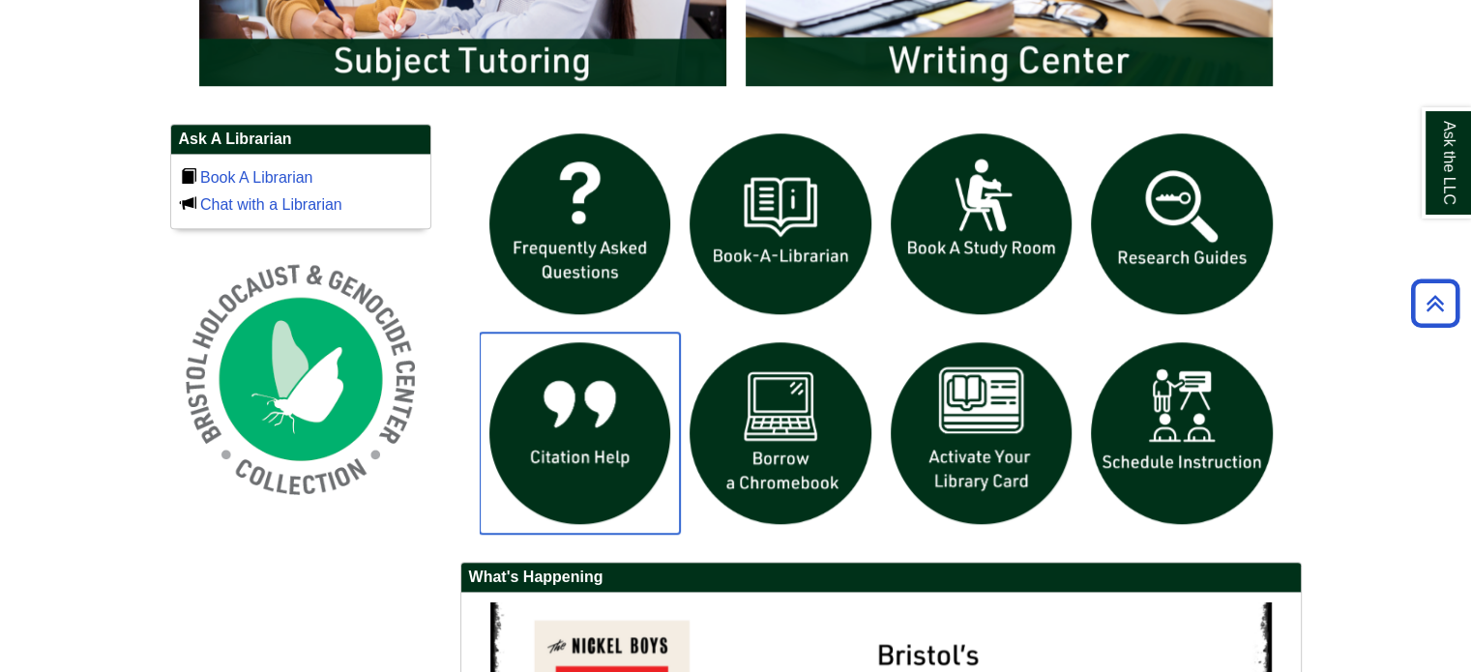
click at [565, 421] on img "slideshow" at bounding box center [580, 433] width 201 height 201
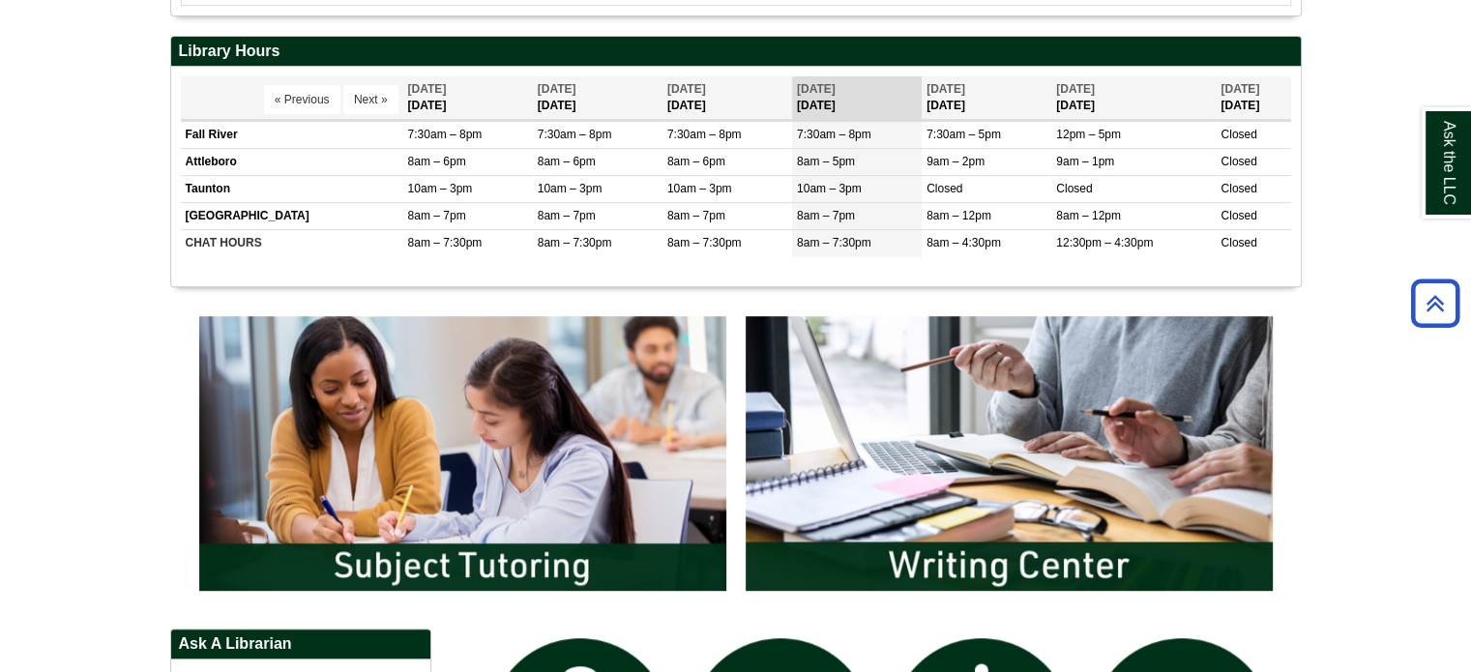
scroll to position [580, 0]
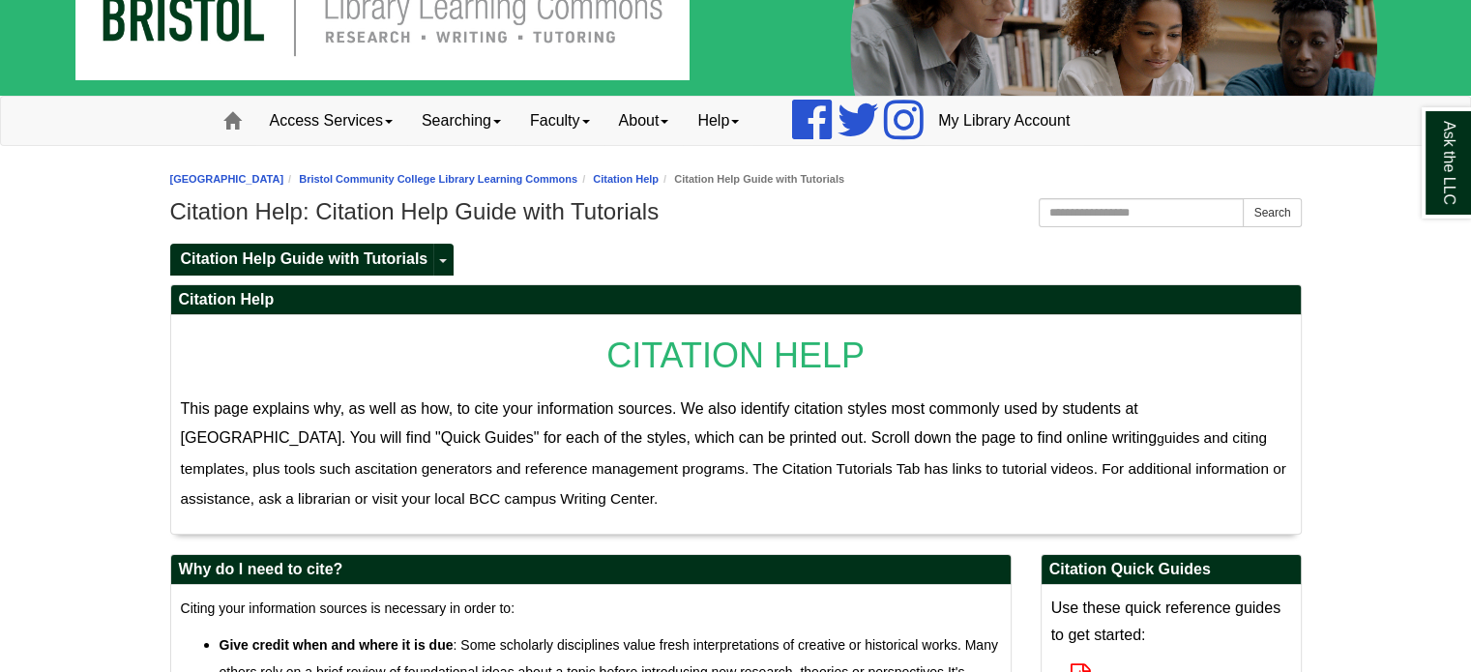
scroll to position [97, 0]
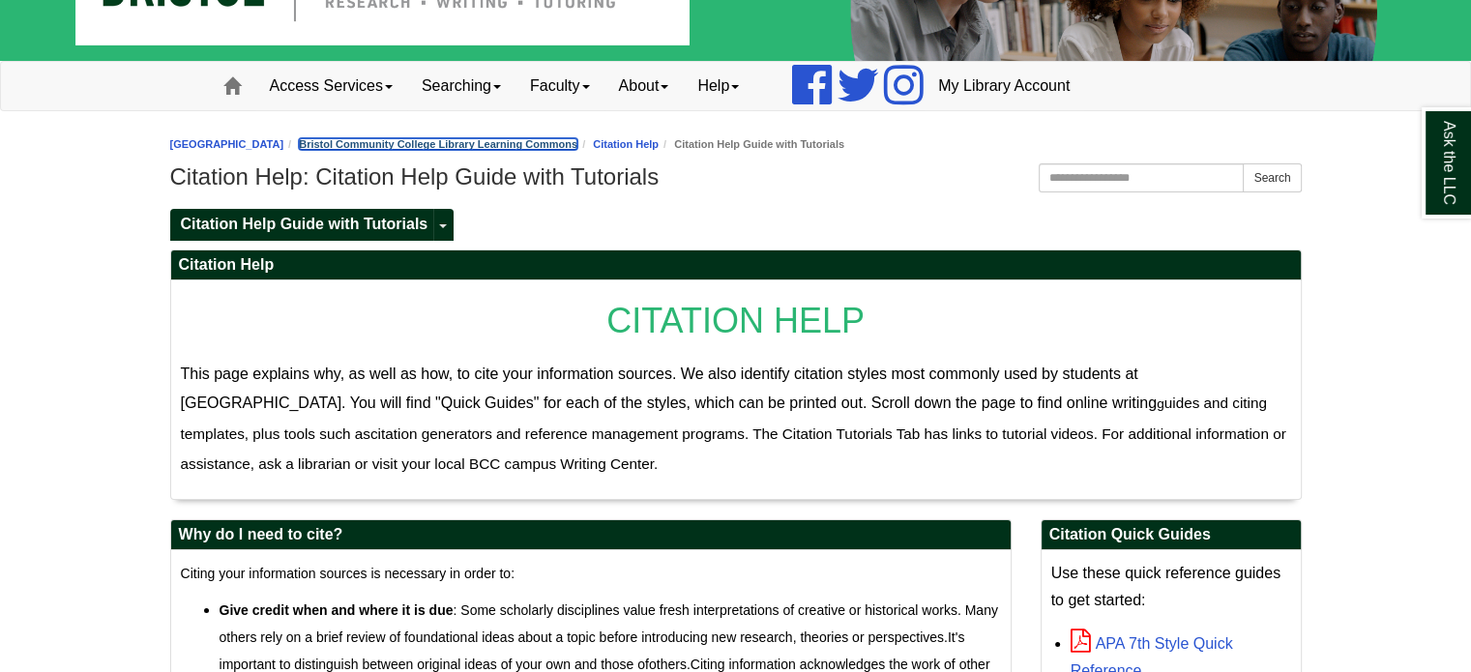
click at [568, 141] on link "Bristol Community College Library Learning Commons" at bounding box center [438, 144] width 278 height 12
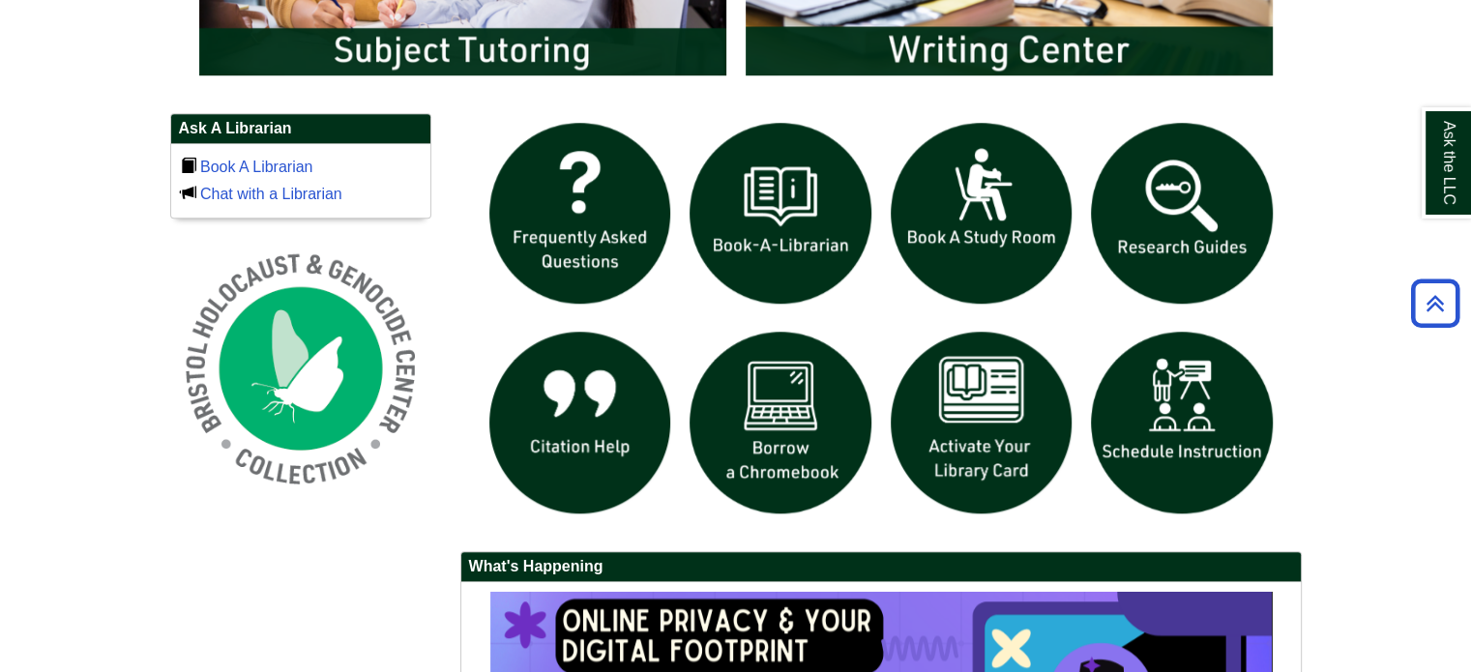
scroll to position [1064, 0]
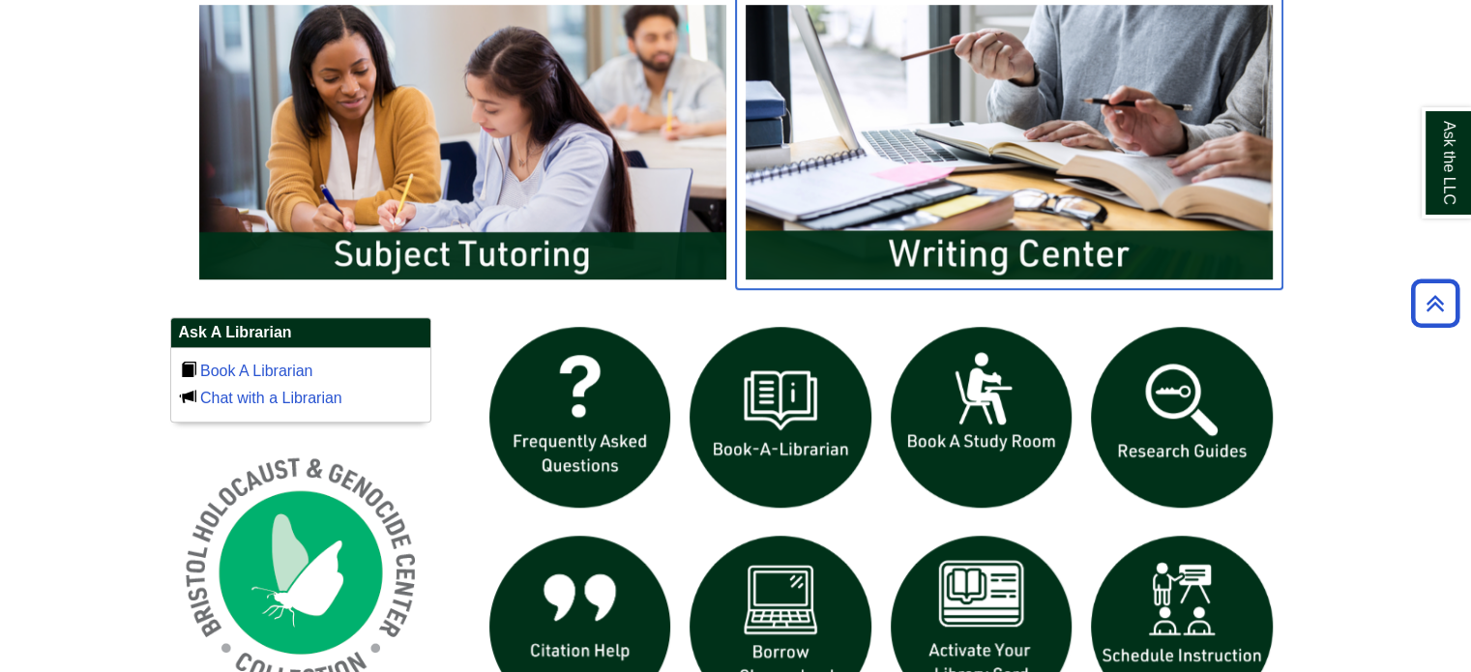
click at [955, 189] on img "slideshow" at bounding box center [1009, 142] width 546 height 294
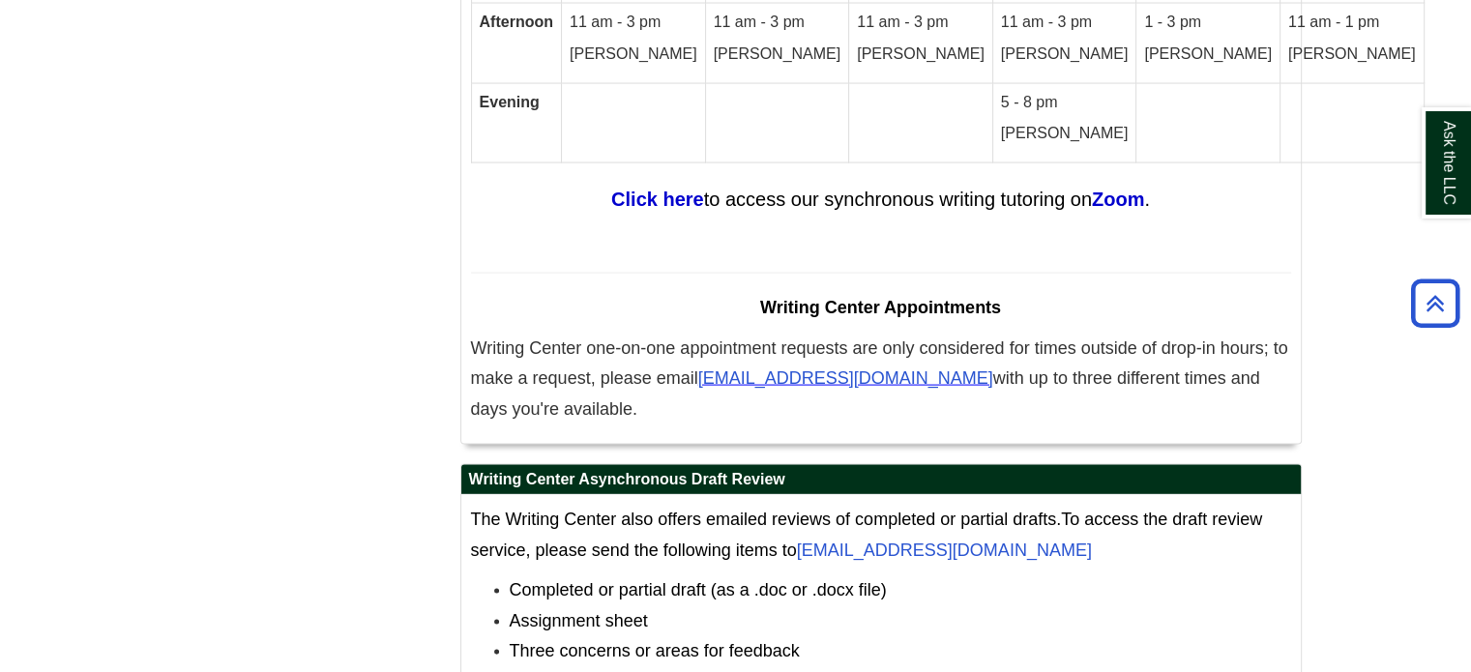
scroll to position [11405, 0]
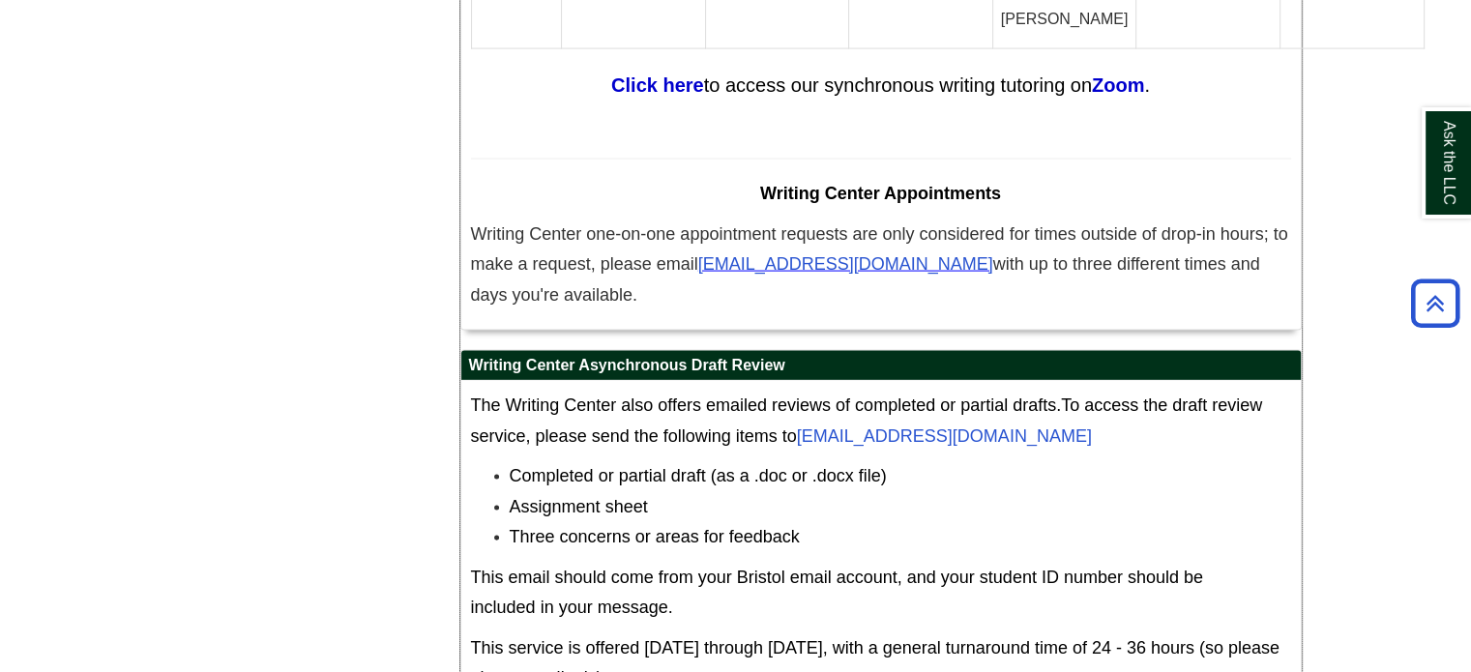
drag, startPoint x: 952, startPoint y: 283, endPoint x: 902, endPoint y: 290, distance: 50.7
drag, startPoint x: 902, startPoint y: 290, endPoint x: 887, endPoint y: 308, distance: 24.0
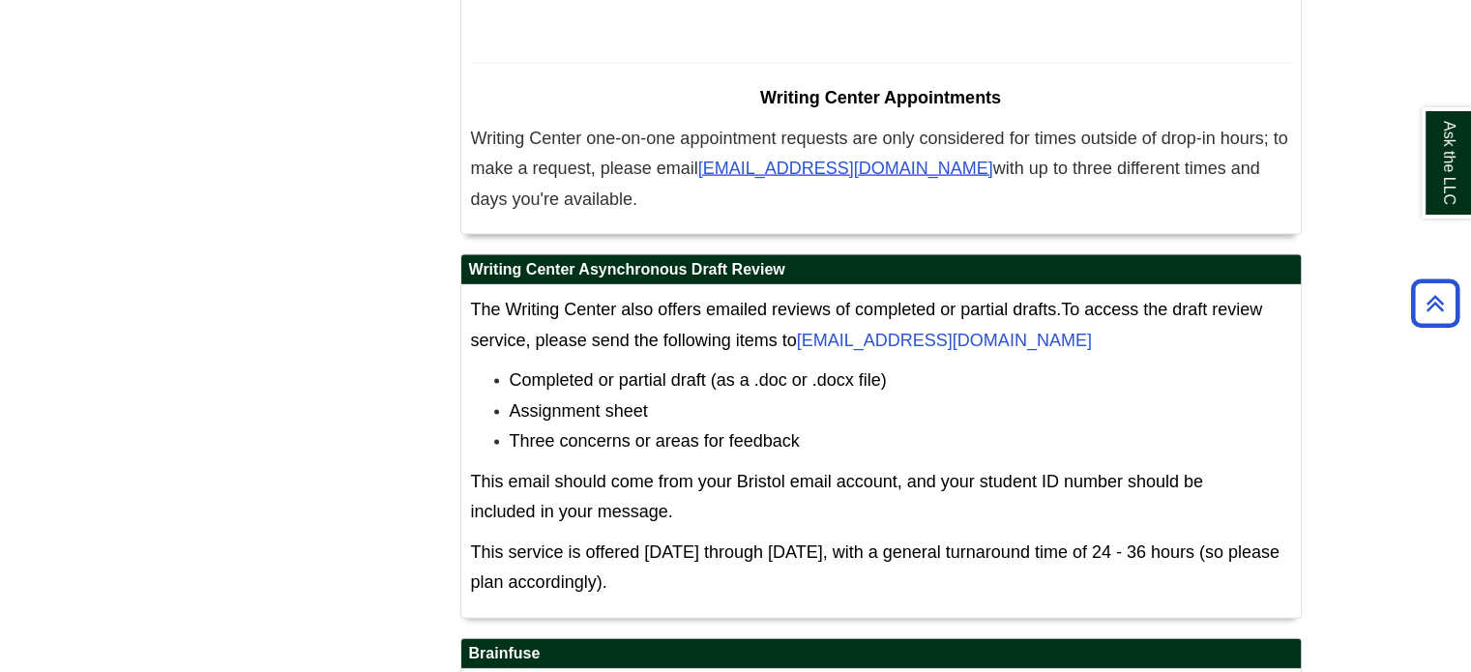
scroll to position [11501, 0]
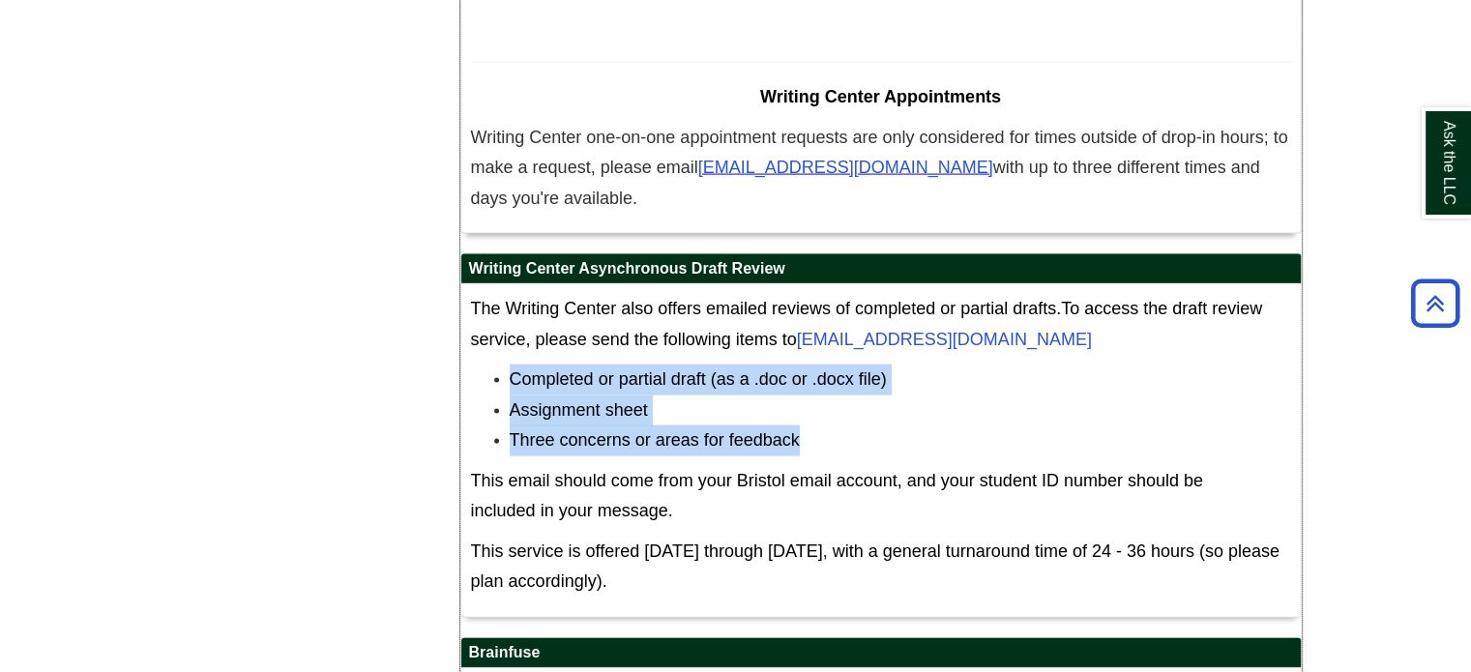
drag, startPoint x: 809, startPoint y: 310, endPoint x: 481, endPoint y: 258, distance: 331.9
click at [481, 364] on ul "Completed or partial draft (as a .doc or .docx file) Assignment sheet Three con…" at bounding box center [881, 410] width 820 height 92
copy ul "Completed or partial draft (as a .doc or .docx file) Assignment sheet Three con…"
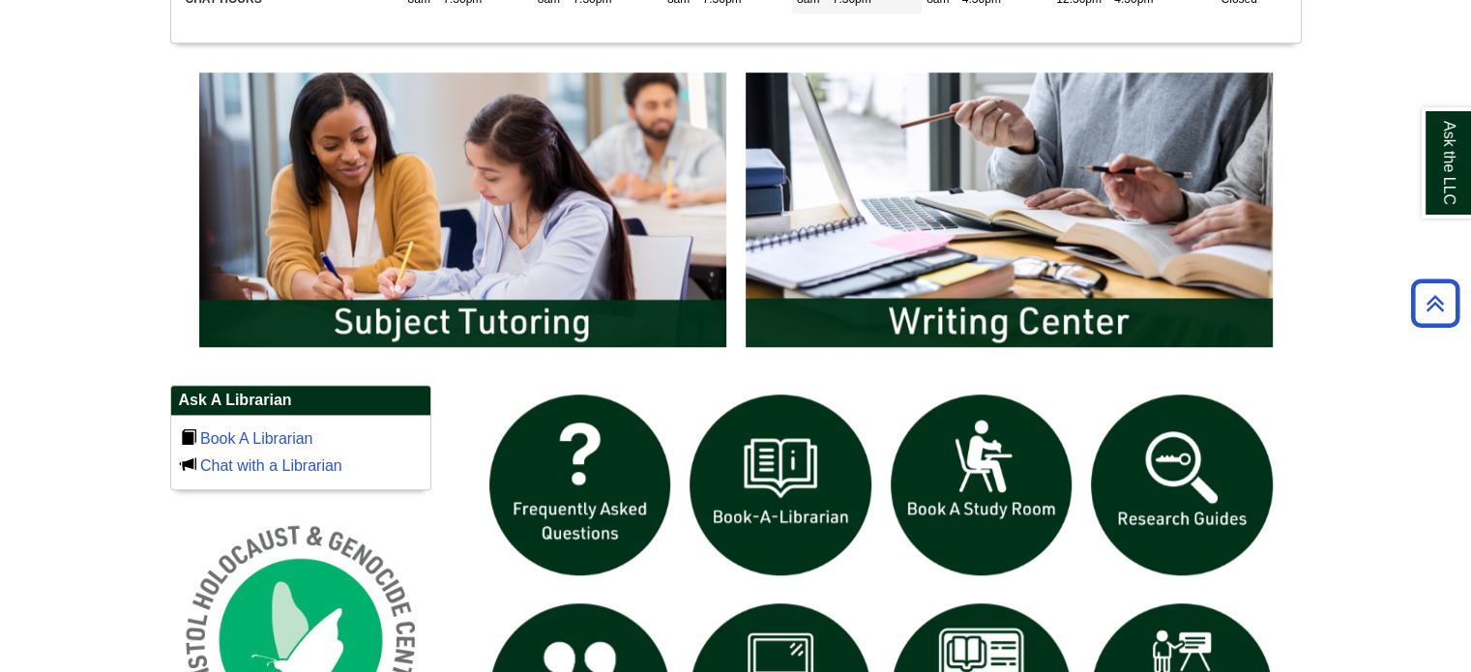
scroll to position [1160, 0]
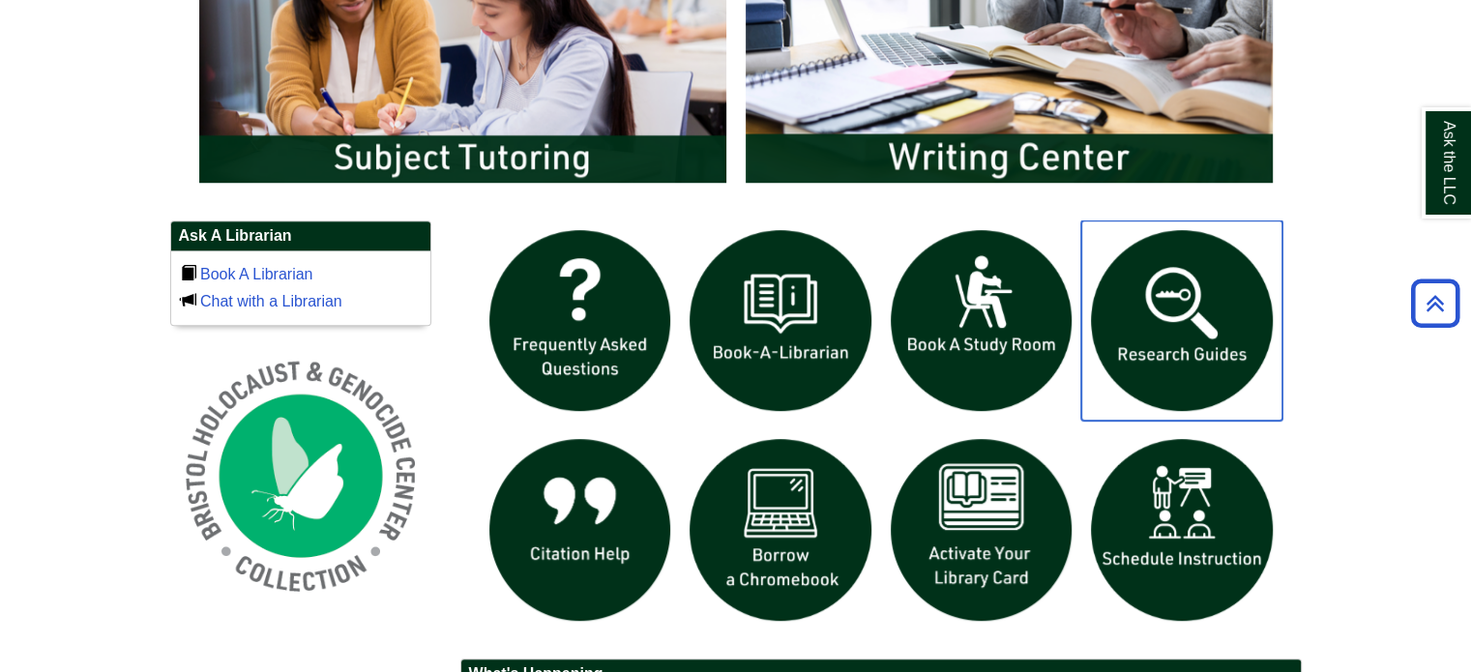
click at [1220, 264] on img "slideshow" at bounding box center [1181, 320] width 201 height 201
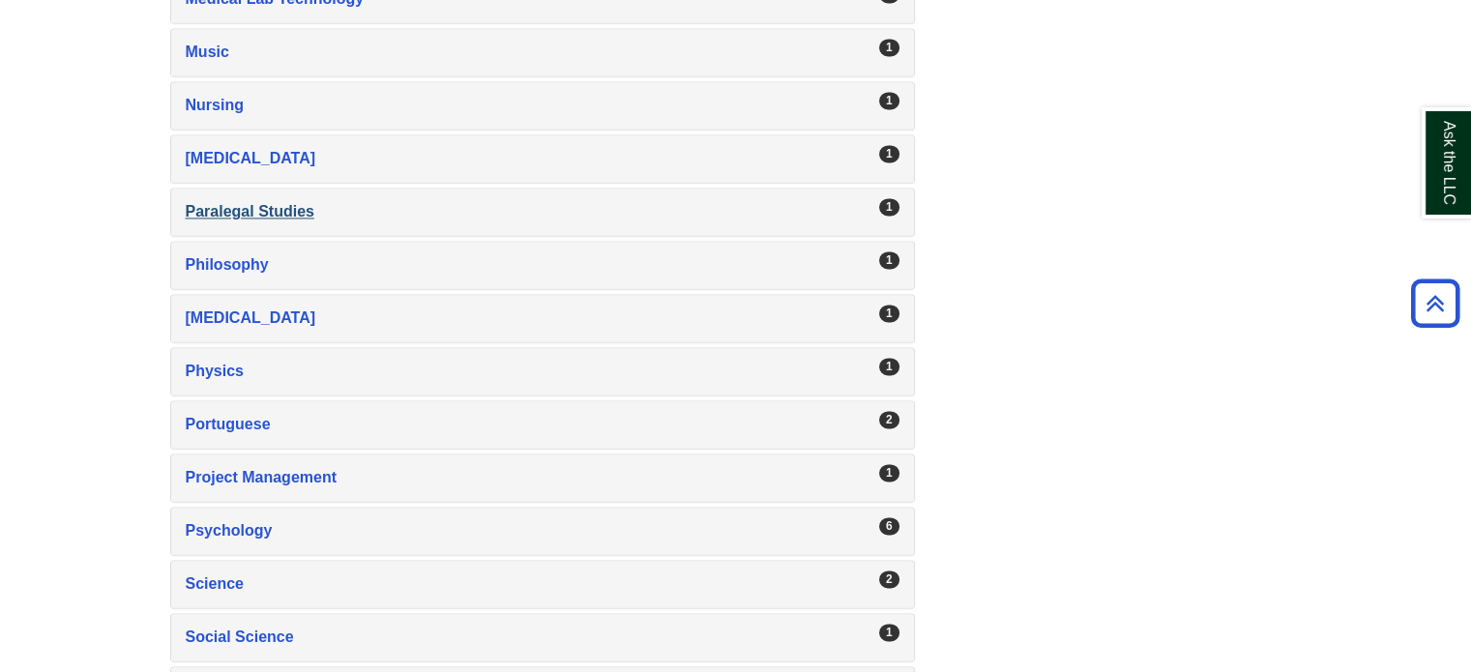
scroll to position [2804, 0]
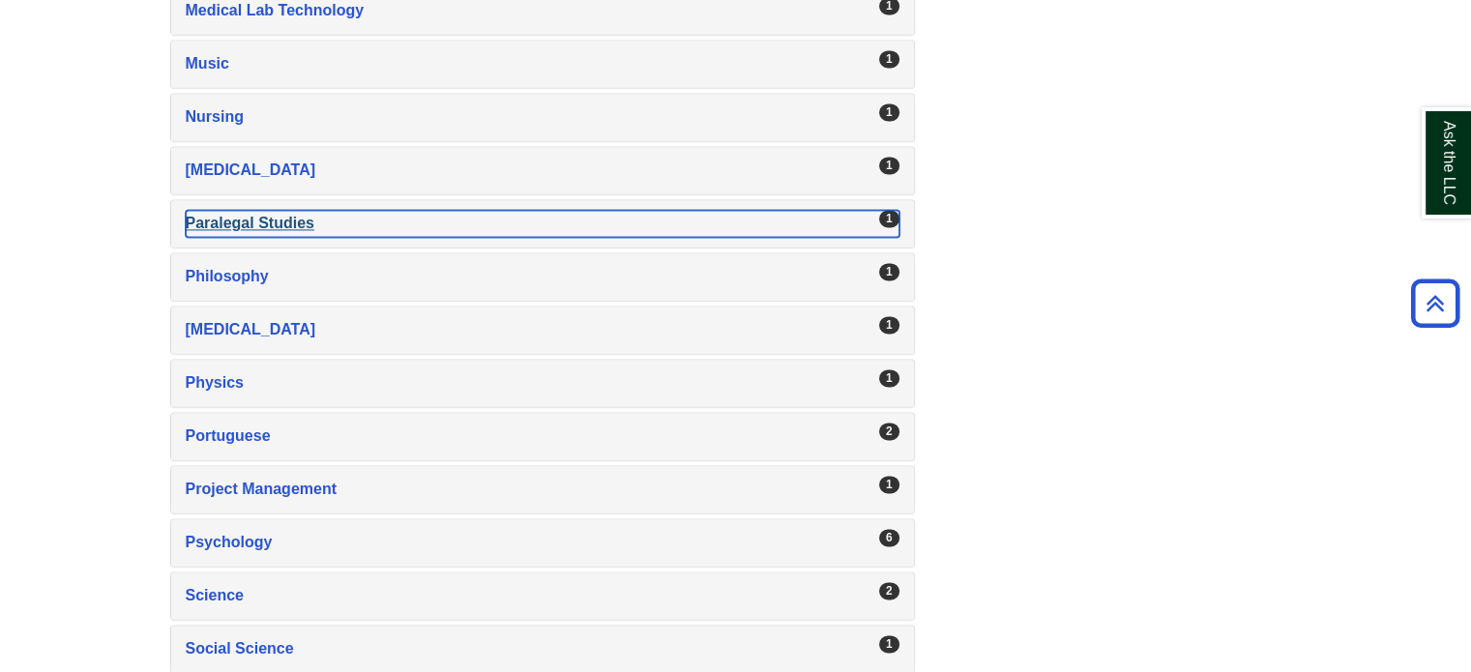
click at [247, 210] on div "Paralegal Studies , 1 guides" at bounding box center [543, 223] width 714 height 27
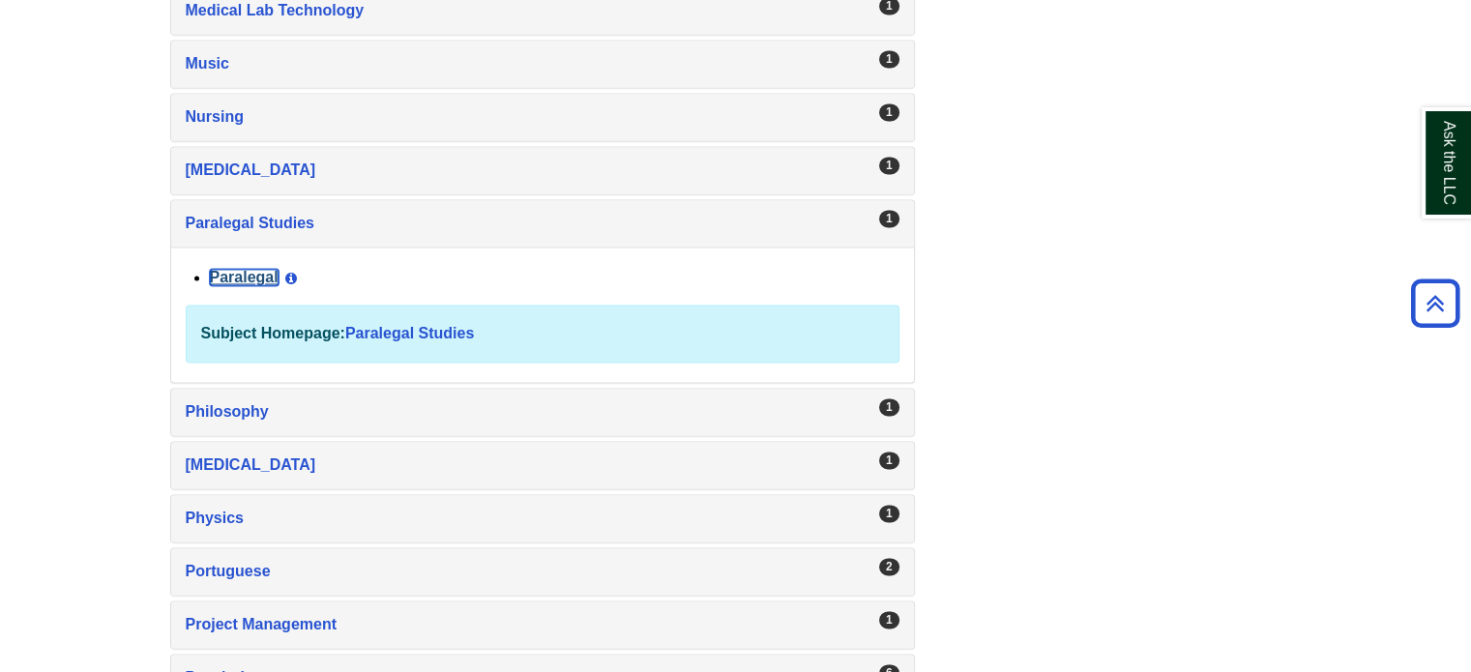
click at [232, 269] on link "Paralegal" at bounding box center [244, 277] width 69 height 16
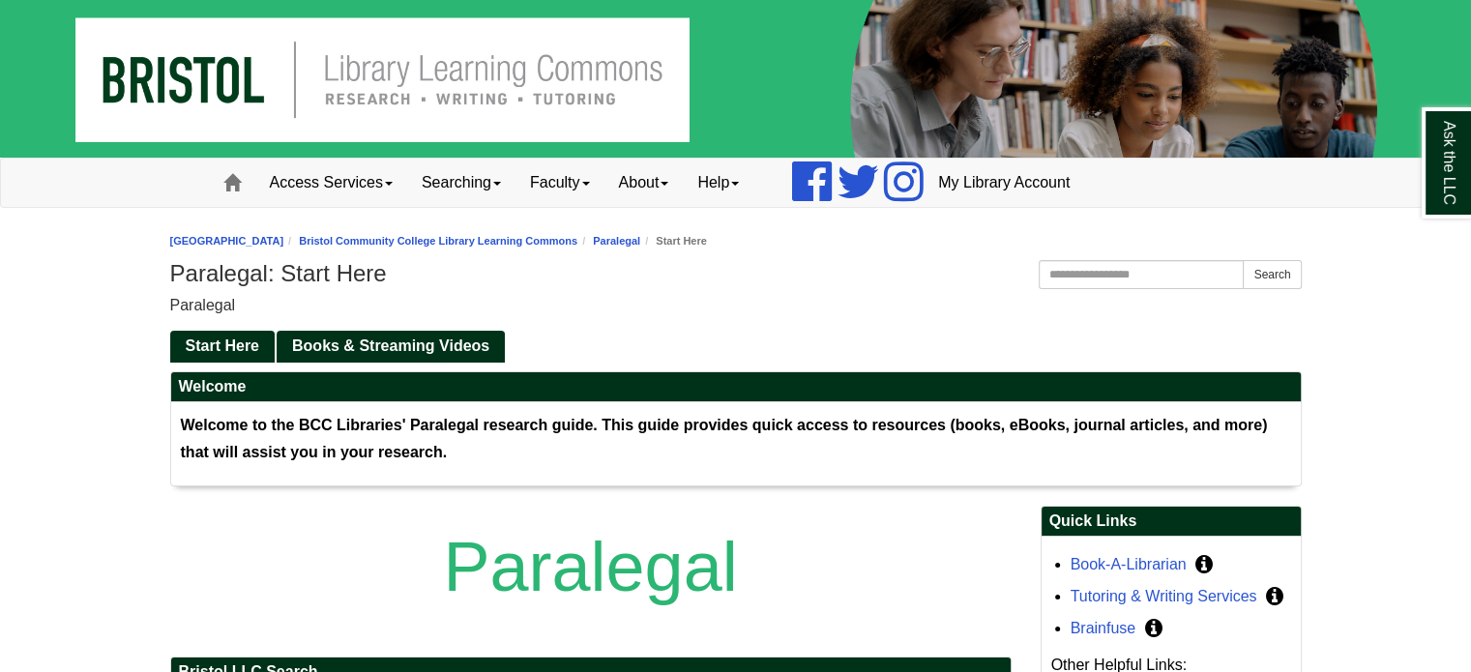
click at [816, 295] on div "Paralegal" at bounding box center [735, 305] width 1131 height 27
